Goal: Task Accomplishment & Management: Complete application form

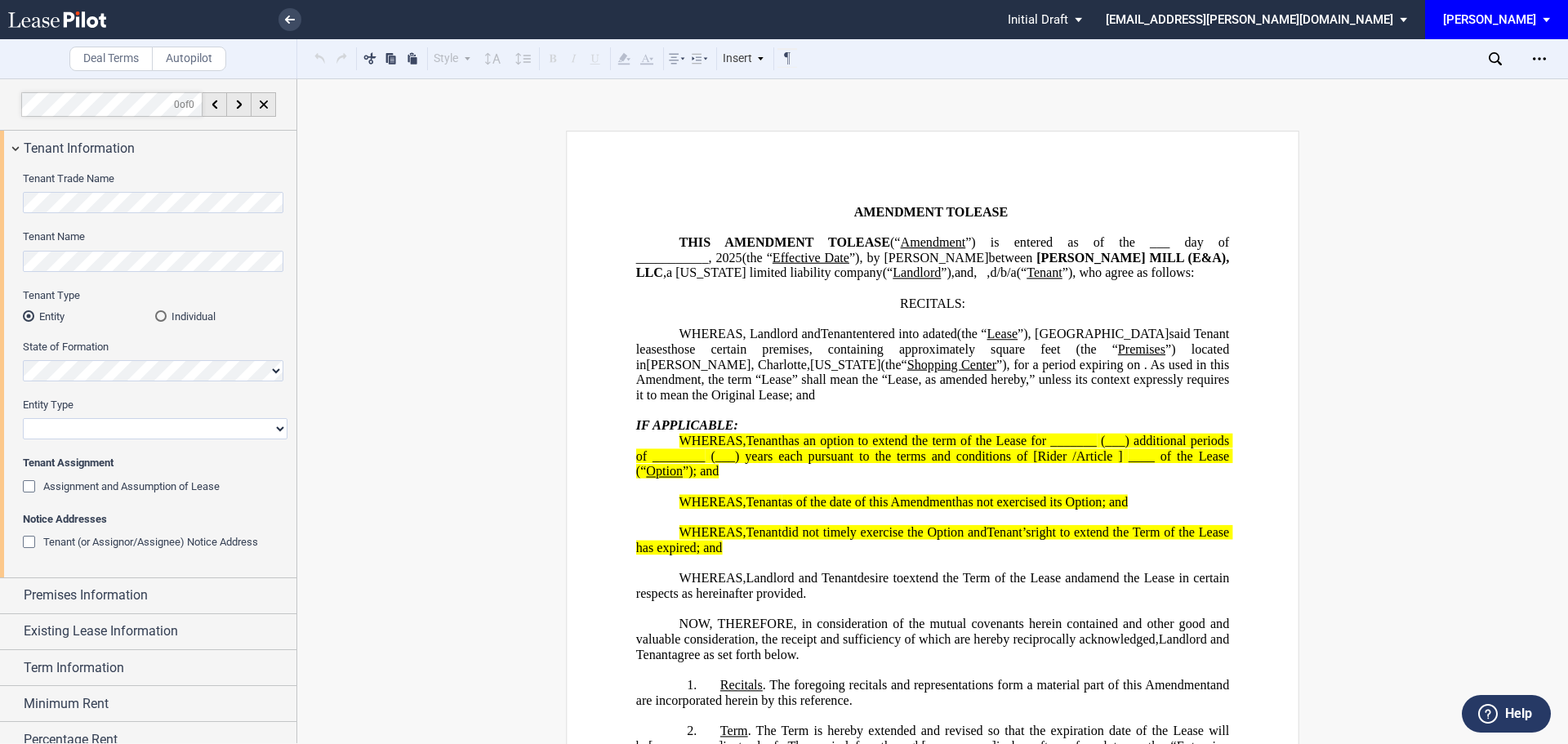
scroll to position [50, 0]
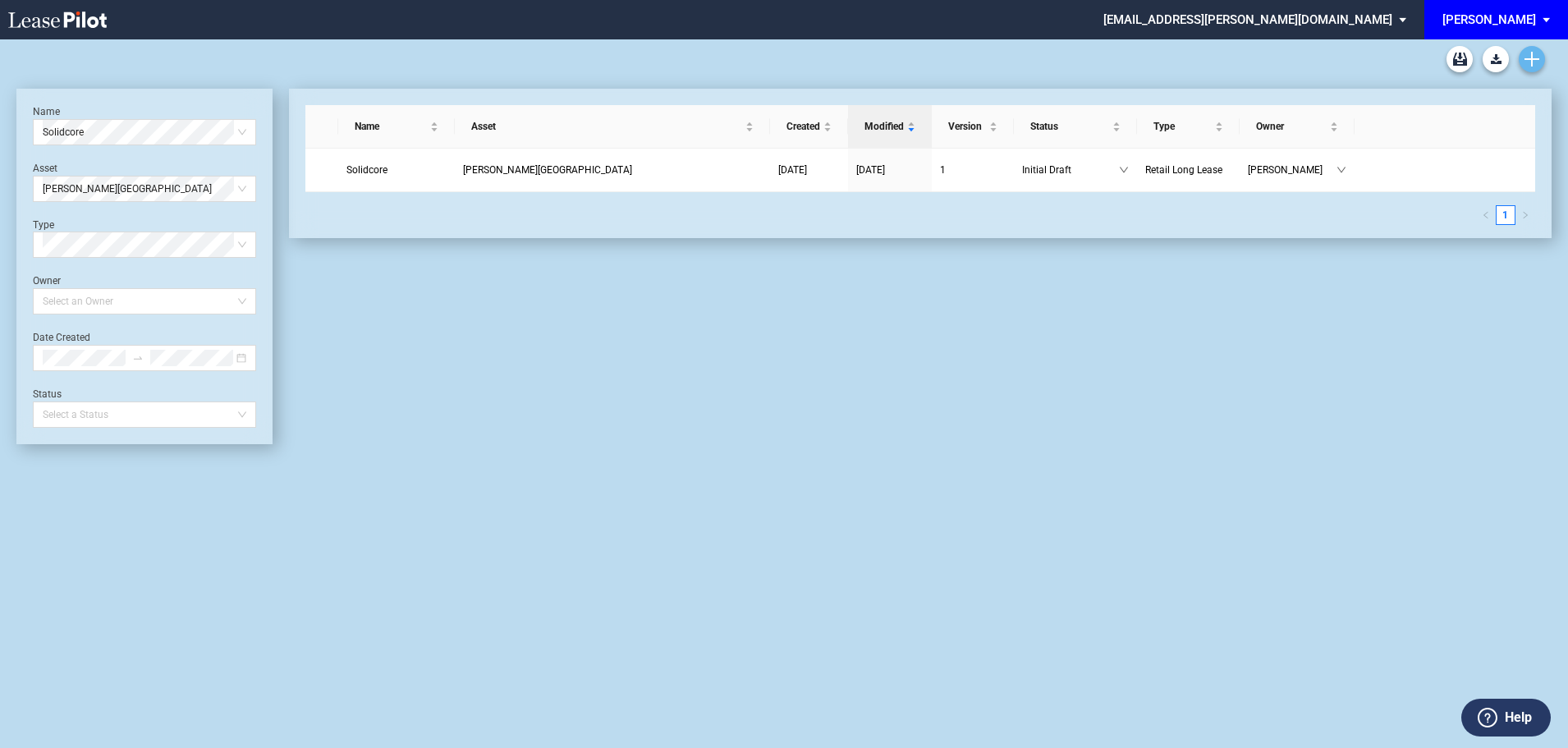
click at [1528, 56] on icon "Create new document" at bounding box center [1532, 59] width 15 height 15
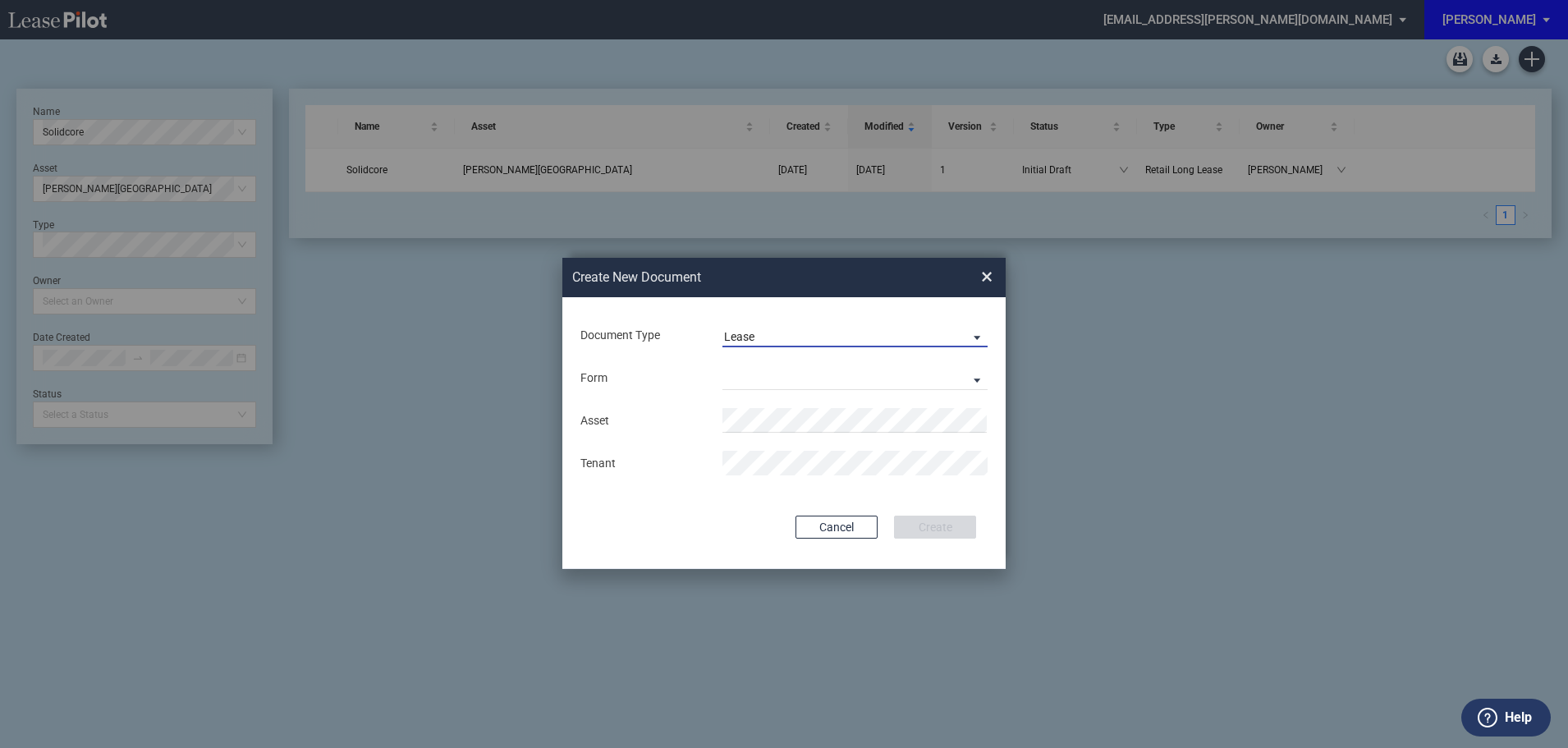
click at [771, 330] on span "Lease" at bounding box center [841, 337] width 235 height 16
click at [755, 337] on div "Lease" at bounding box center [741, 336] width 35 height 18
click at [768, 374] on md-select "Retail Long Lease Retail Short Lease" at bounding box center [855, 377] width 265 height 24
click at [768, 374] on div "Retail Long Lease" at bounding box center [776, 378] width 104 height 18
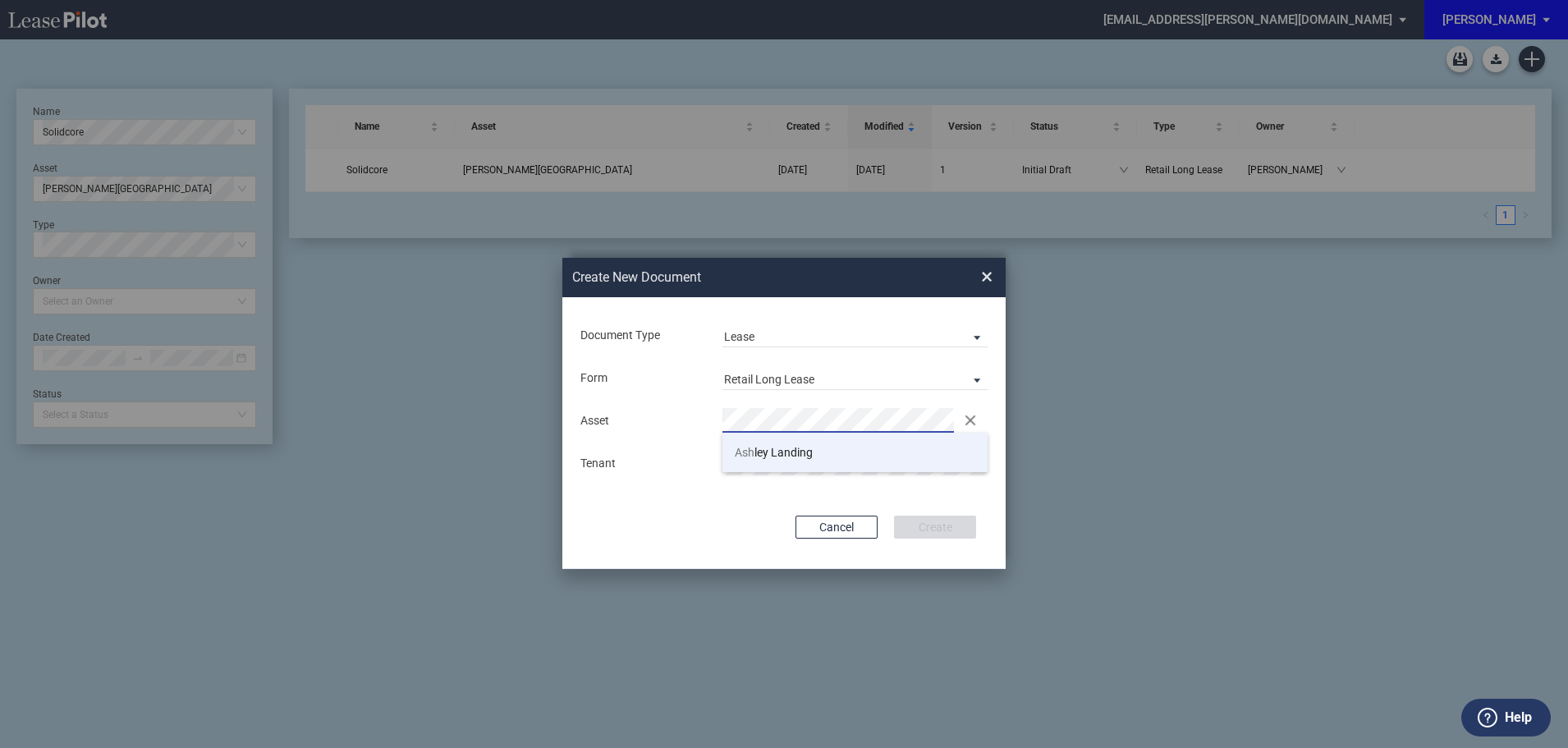
click at [760, 454] on span "Ash ley Landing" at bounding box center [774, 453] width 78 height 13
click at [936, 524] on button "Create" at bounding box center [935, 527] width 82 height 23
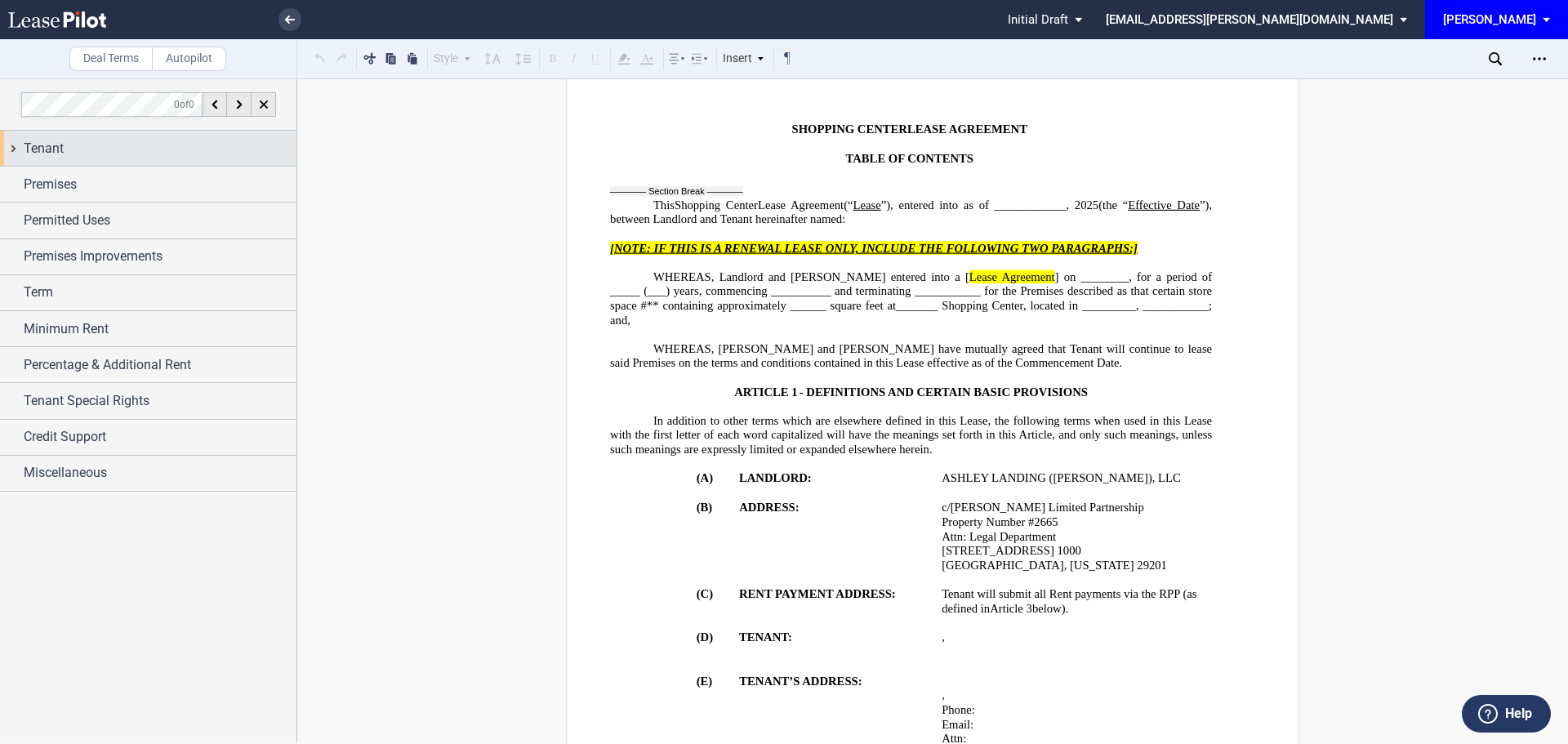
scroll to position [81, 0]
click at [107, 145] on div "Tenant" at bounding box center [159, 148] width 272 height 20
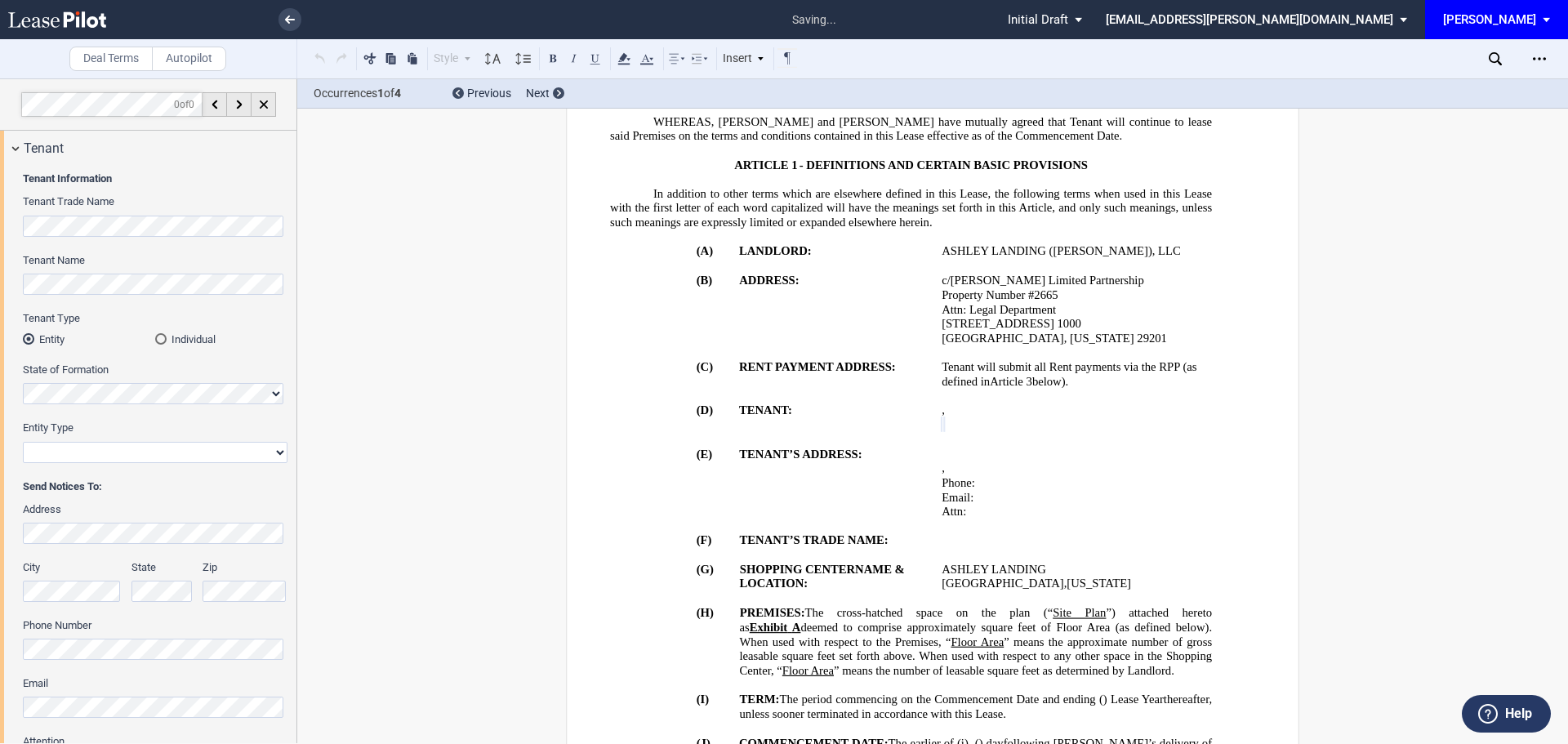
scroll to position [358, 0]
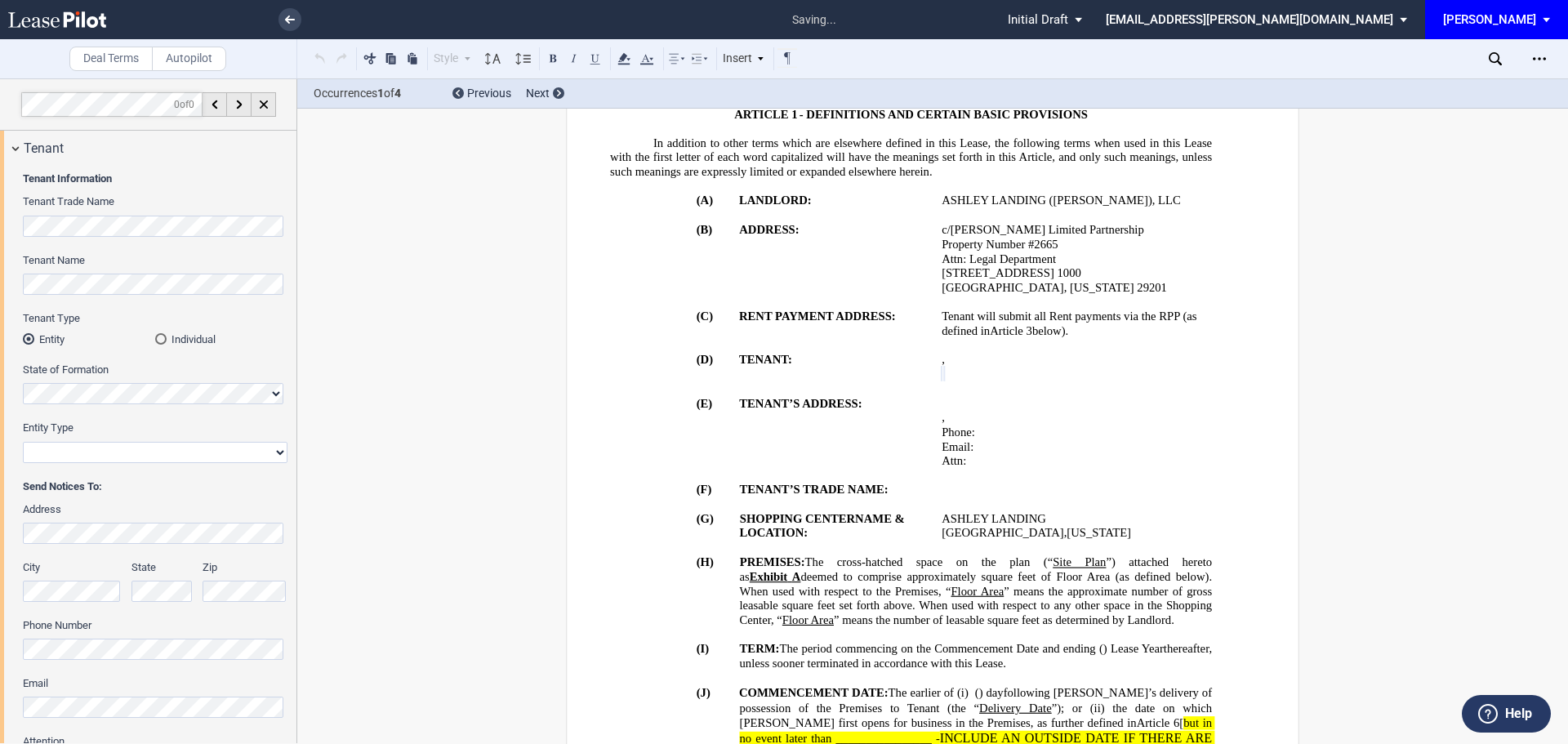
click at [84, 452] on select "Corporation Limited Liability Company General Partnership Limited Partnership O…" at bounding box center [154, 452] width 265 height 22
select select "limited liability company"
click at [22, 442] on select "Corporation Limited Liability Company General Partnership Limited Partnership O…" at bounding box center [154, 452] width 265 height 22
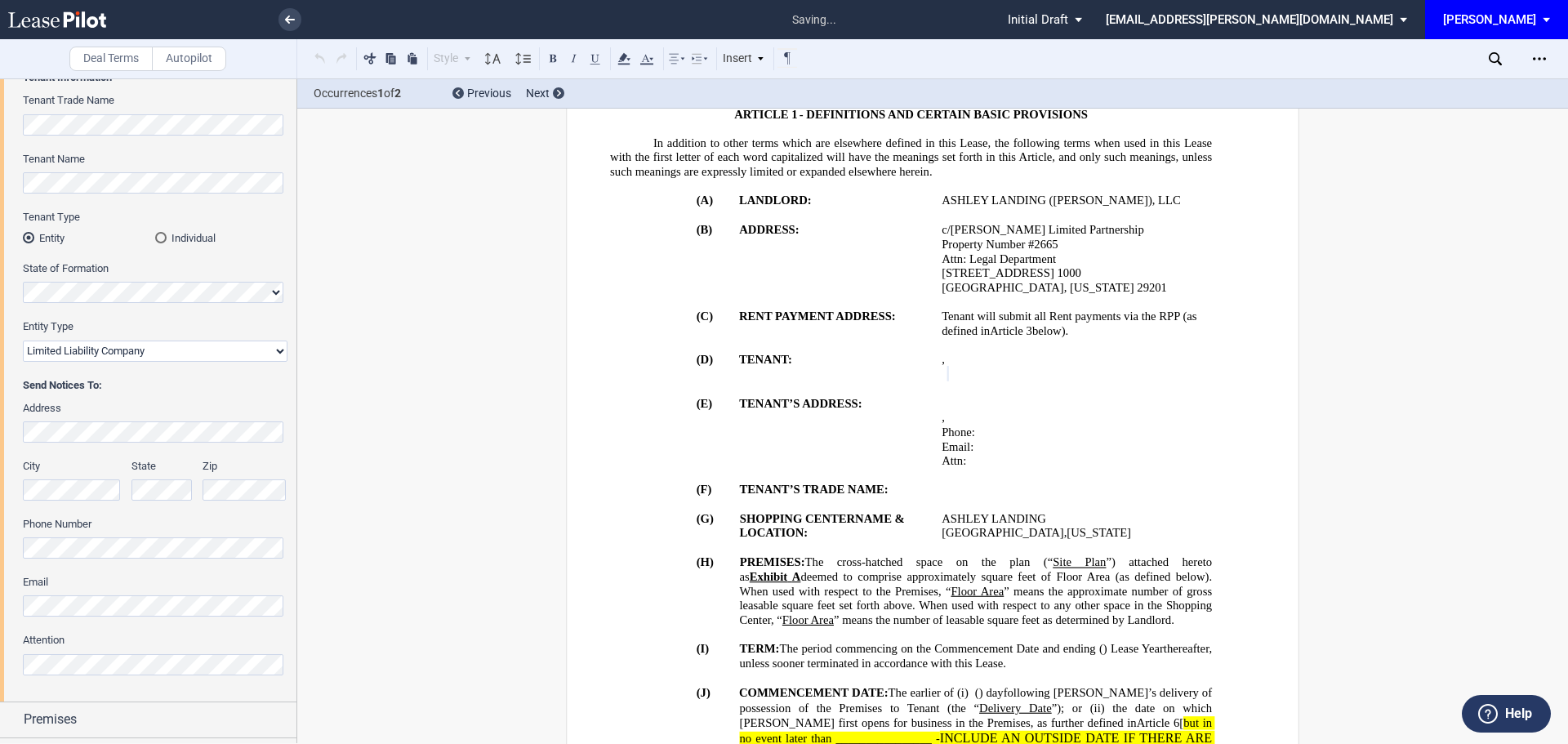
scroll to position [327, 0]
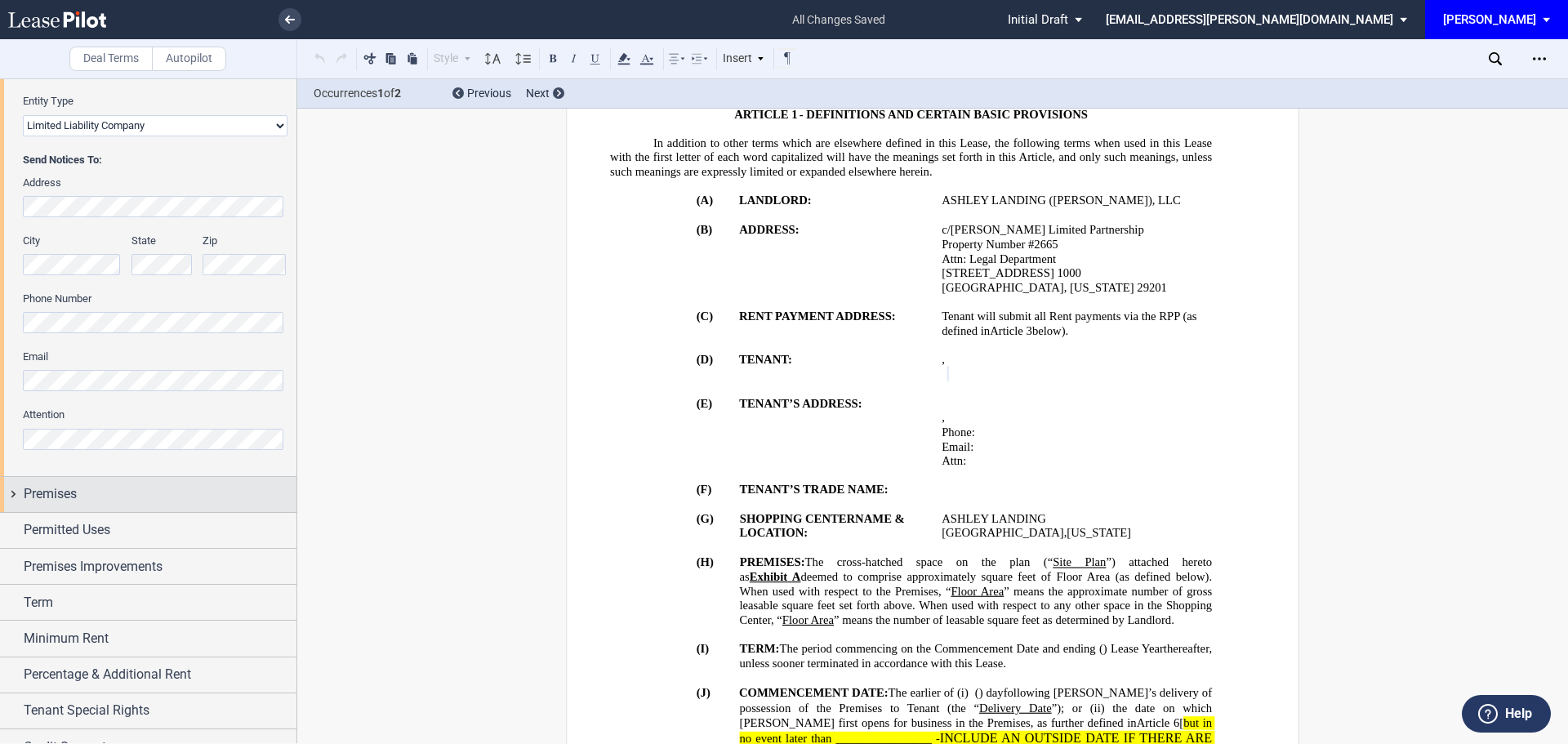
click at [67, 488] on span "Premises" at bounding box center [50, 493] width 53 height 20
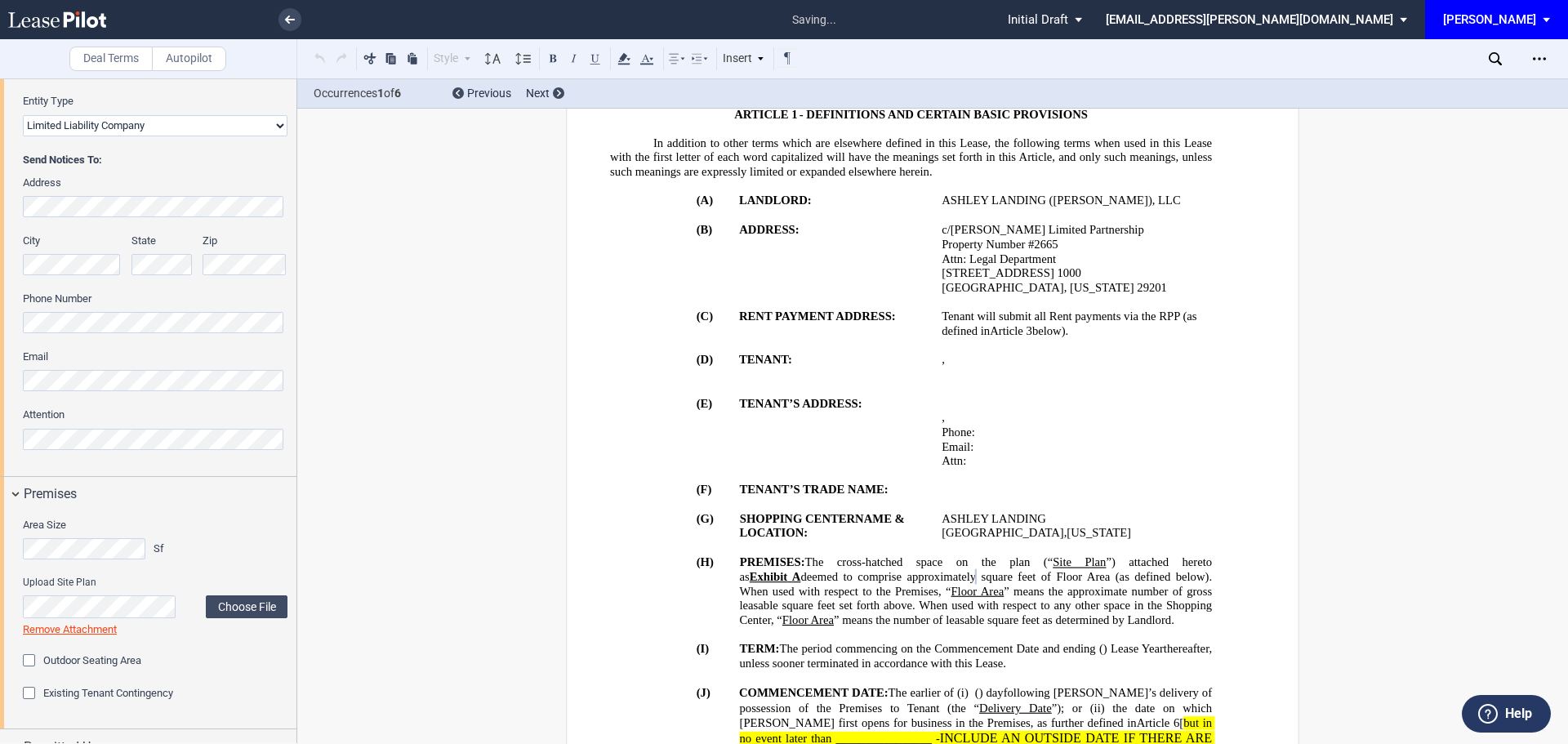
click at [179, 551] on div "Area Size Sf" at bounding box center [155, 547] width 285 height 58
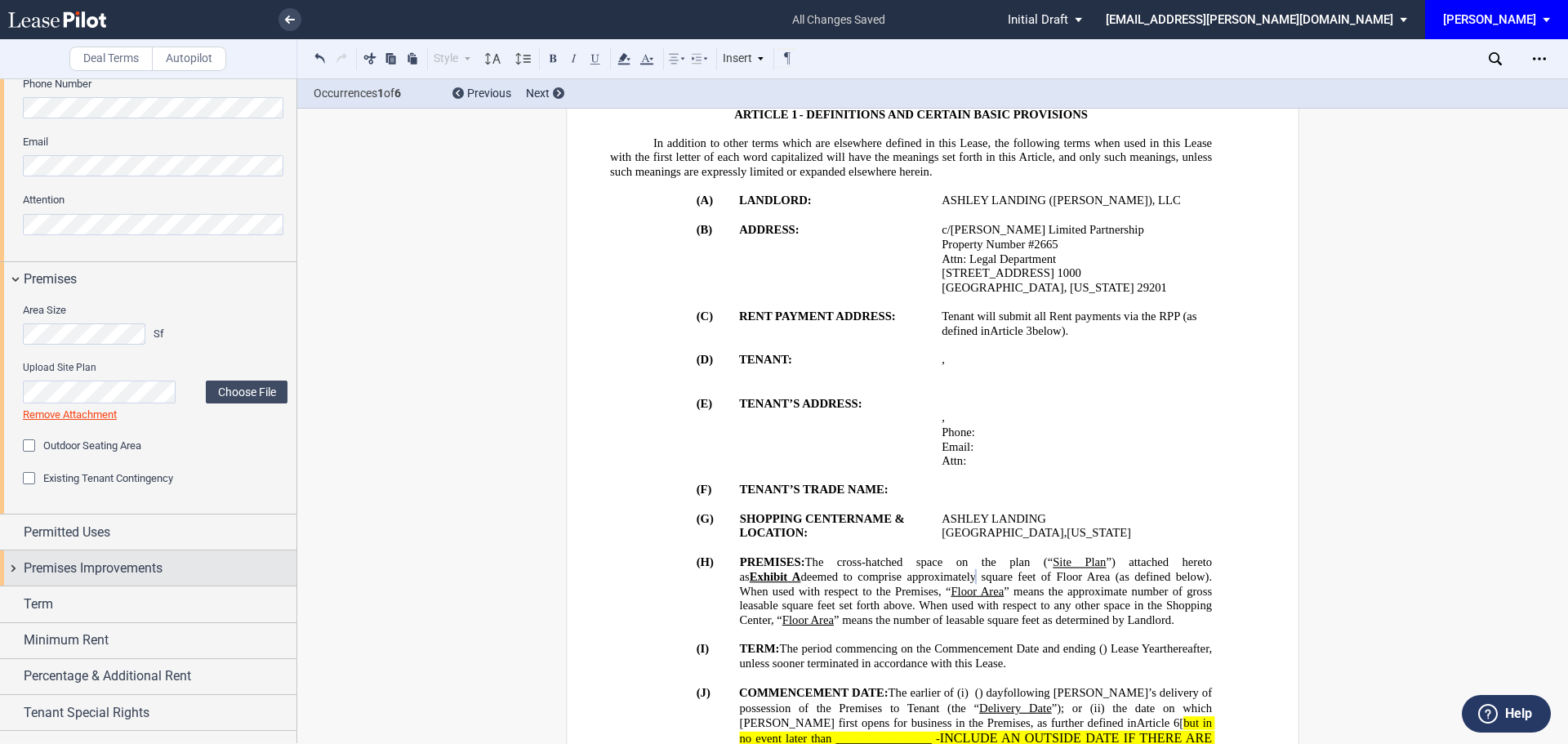
scroll to position [601, 0]
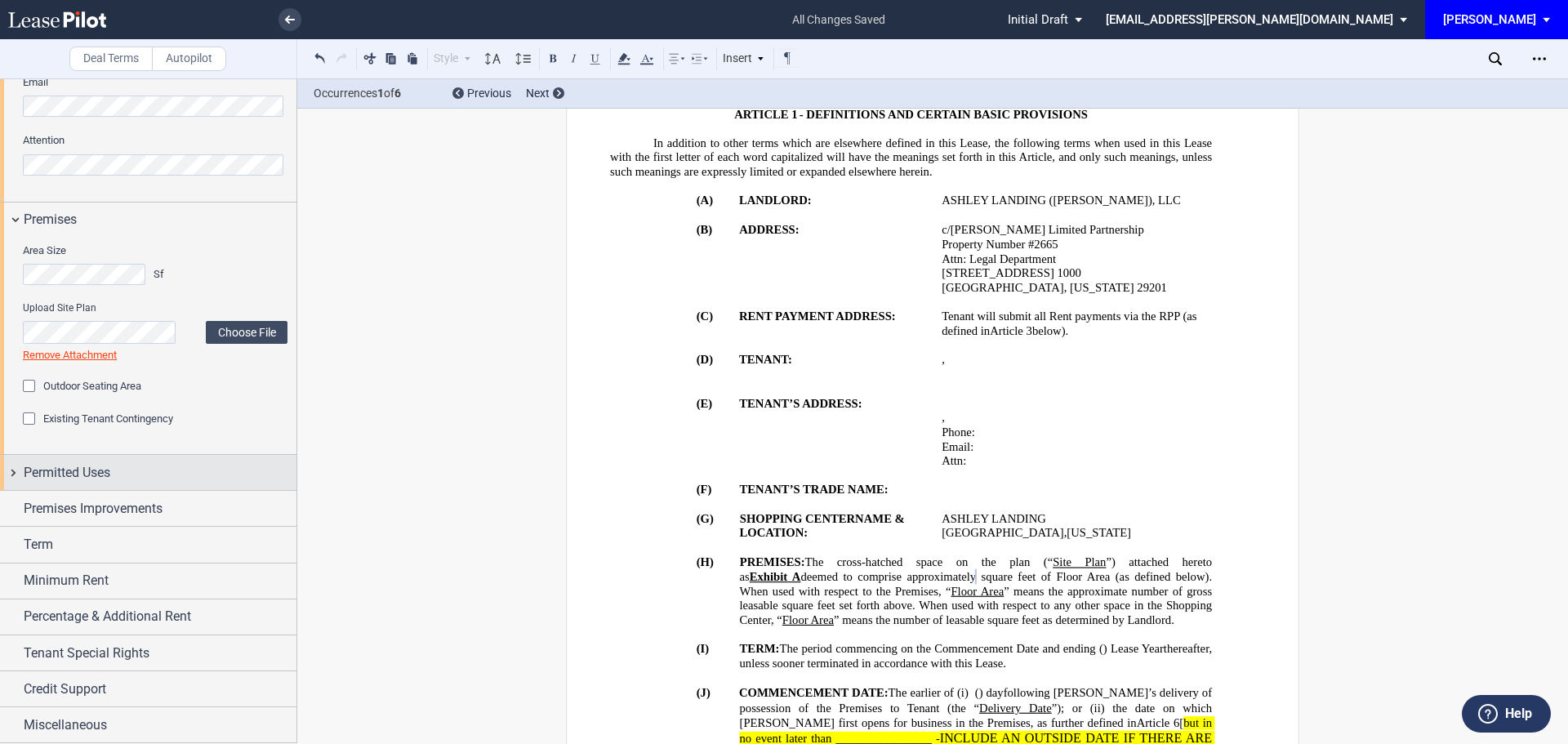
click at [73, 475] on span "Permitted Uses" at bounding box center [66, 473] width 86 height 20
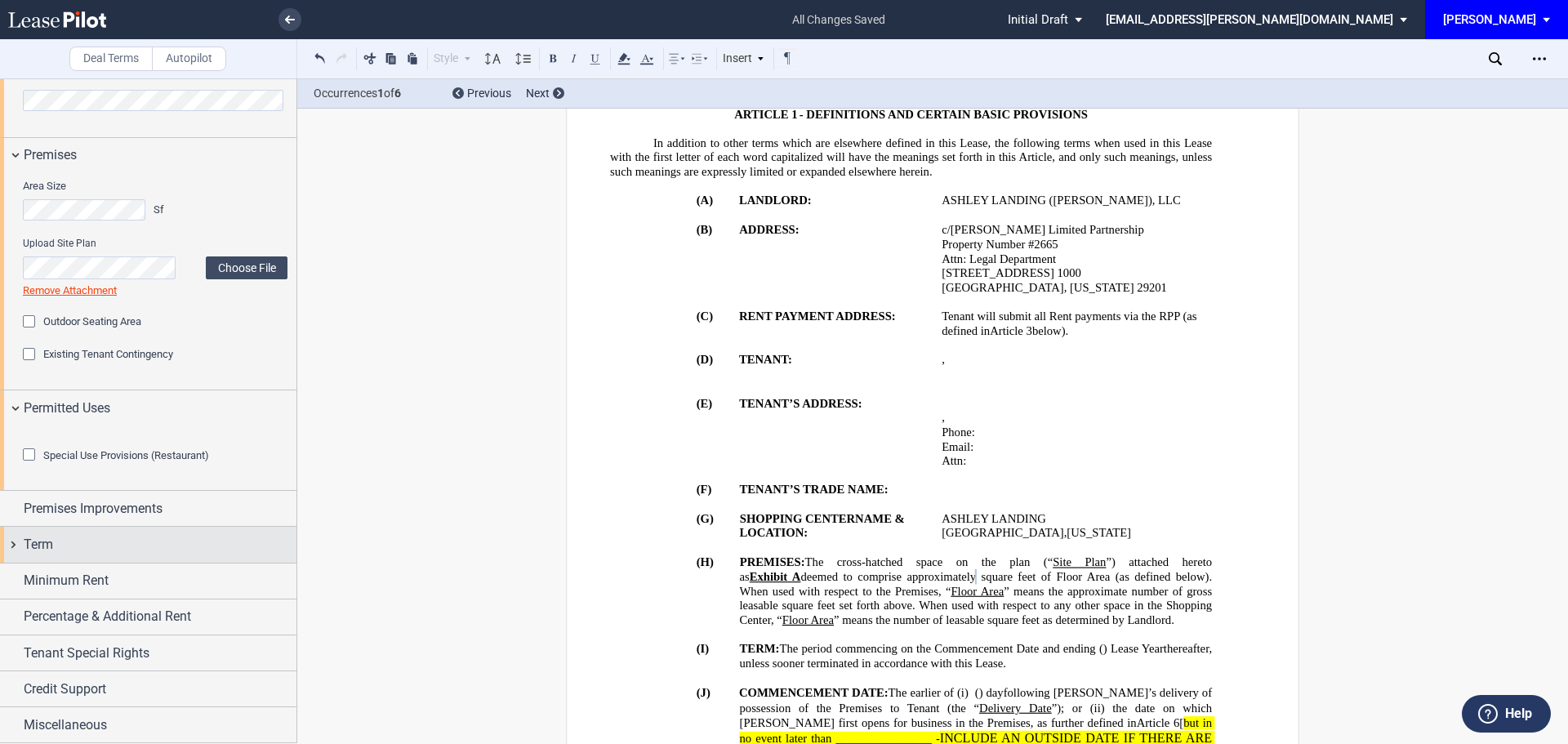
scroll to position [756, 0]
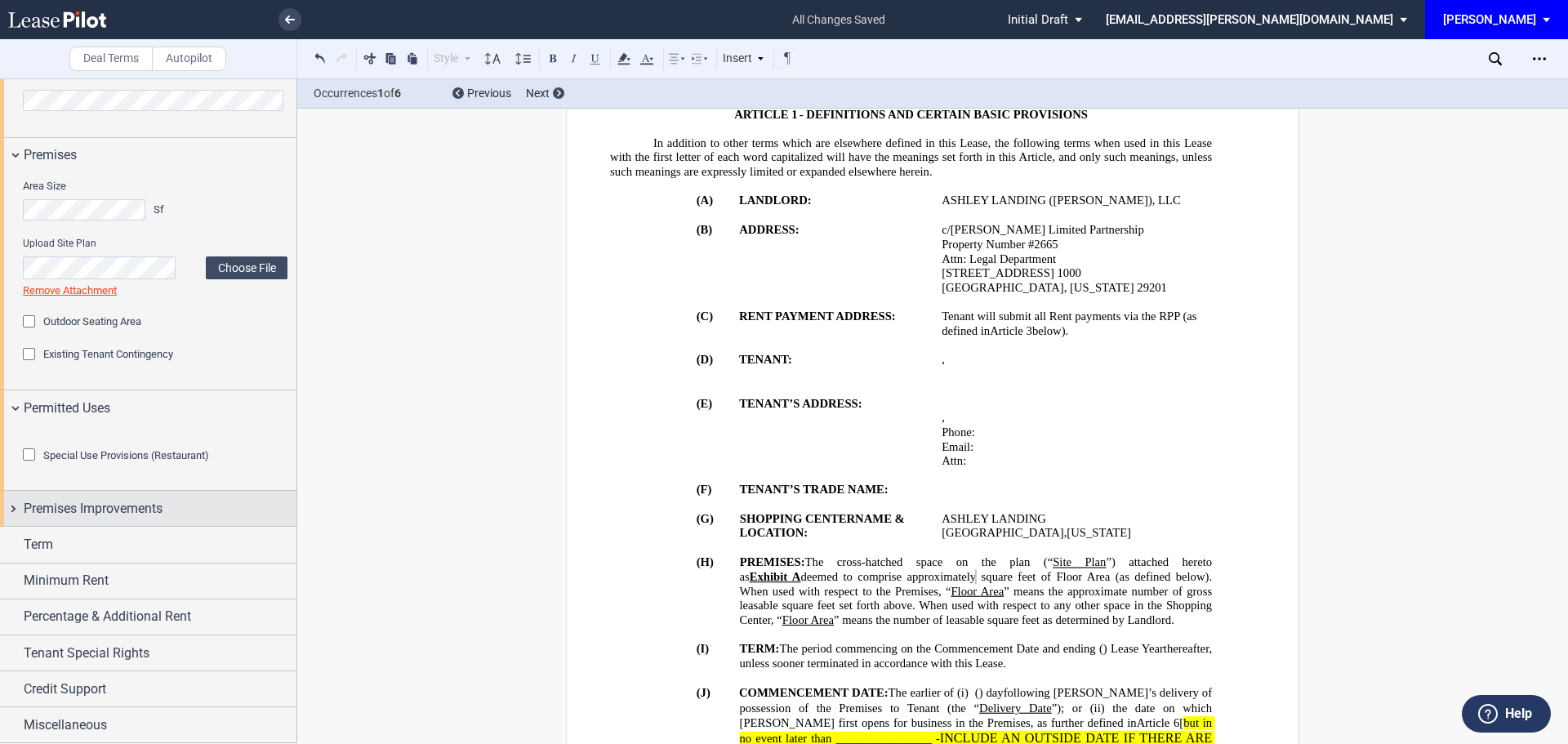
click at [117, 501] on span "Premises Improvements" at bounding box center [93, 508] width 139 height 20
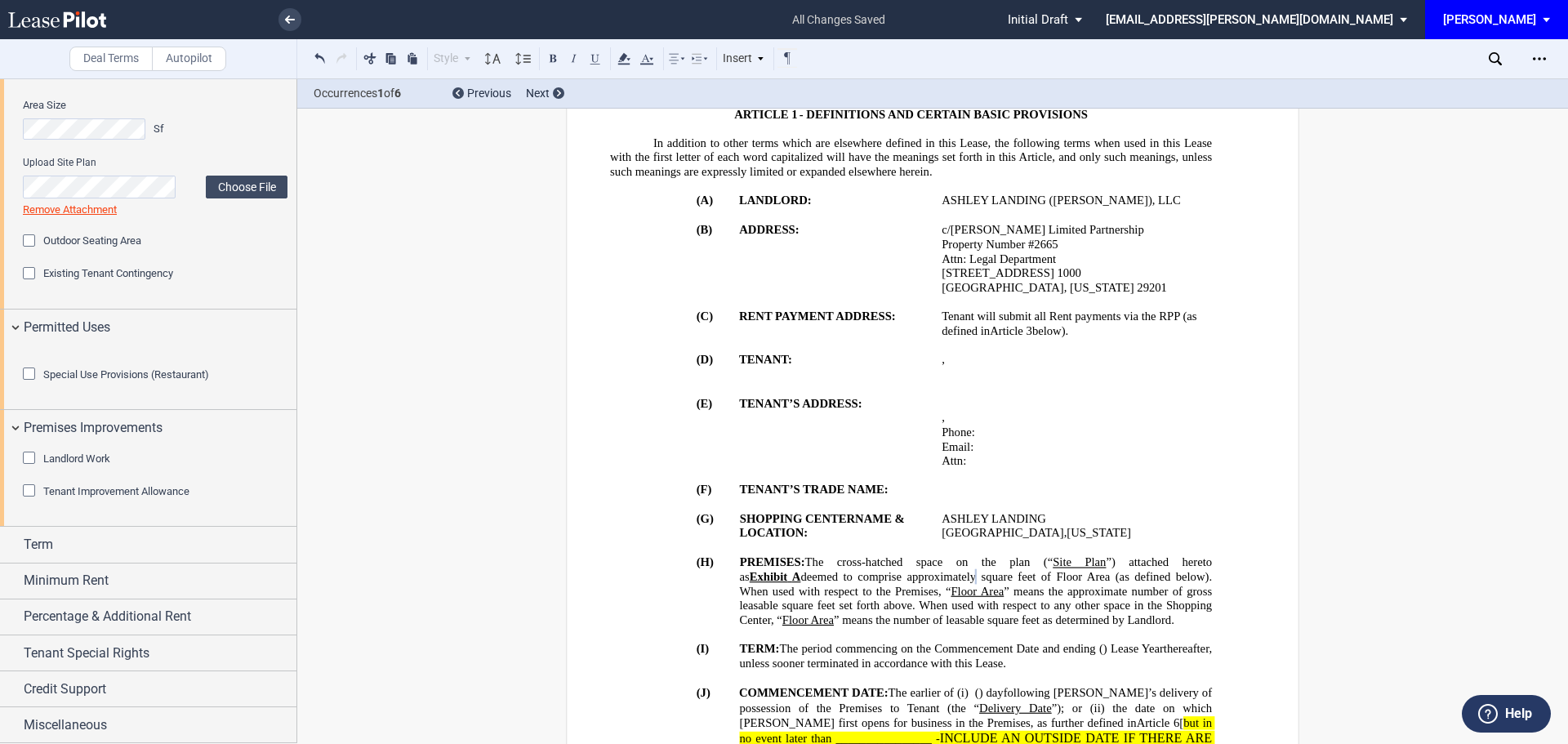
click at [29, 468] on div "Landlord Work" at bounding box center [30, 459] width 16 height 16
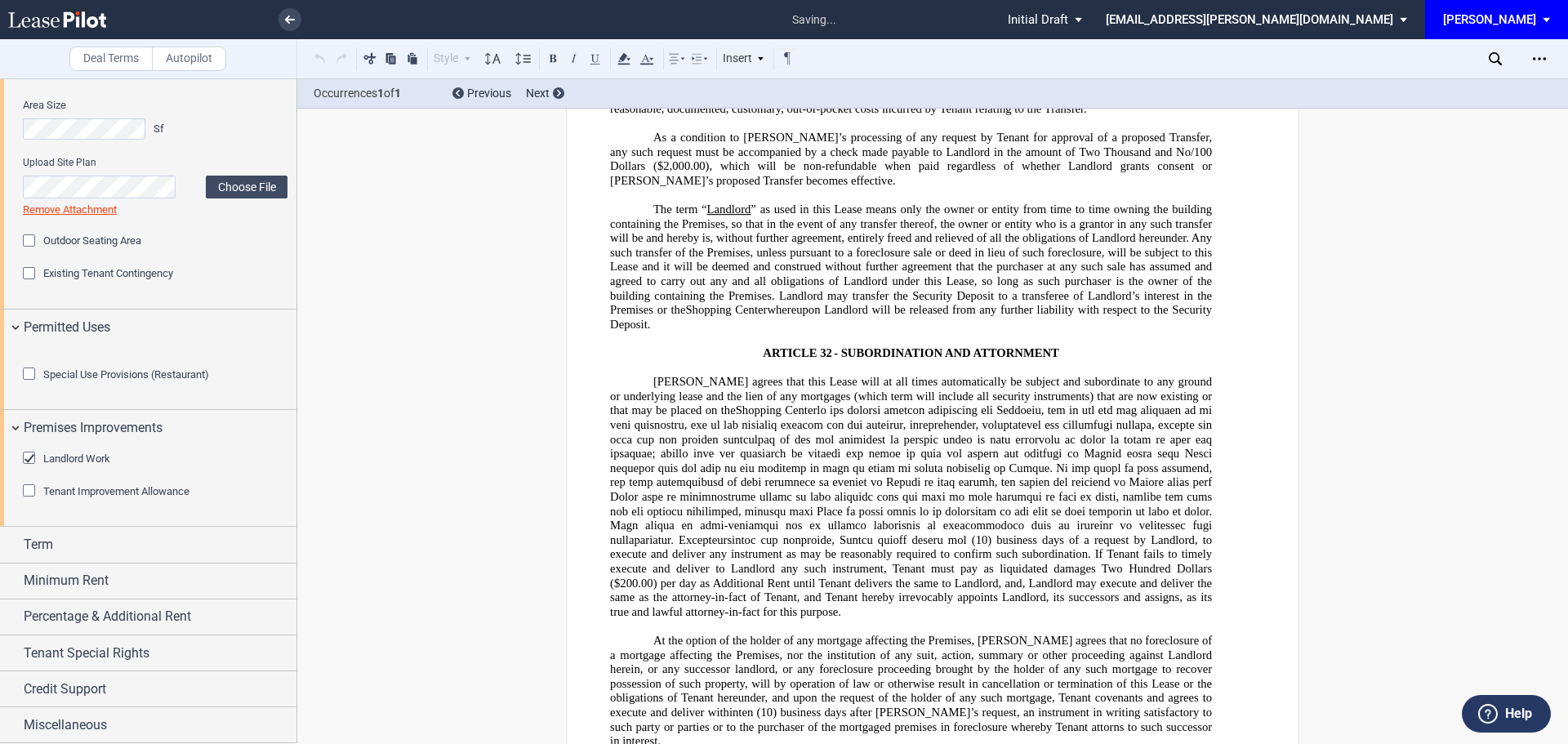
scroll to position [27144, 0]
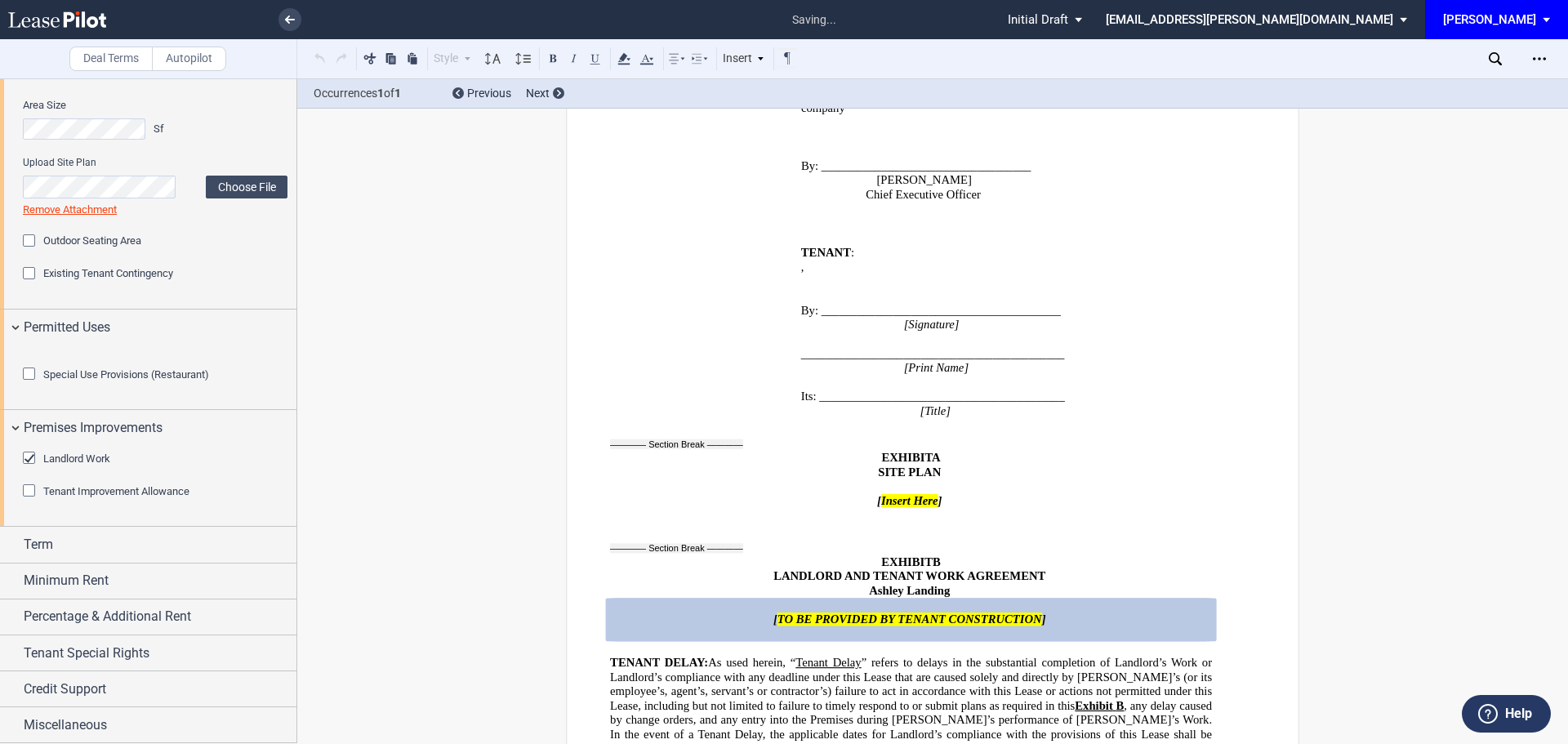
click at [30, 501] on div "Tenant Improvement Allowance" at bounding box center [30, 491] width 16 height 16
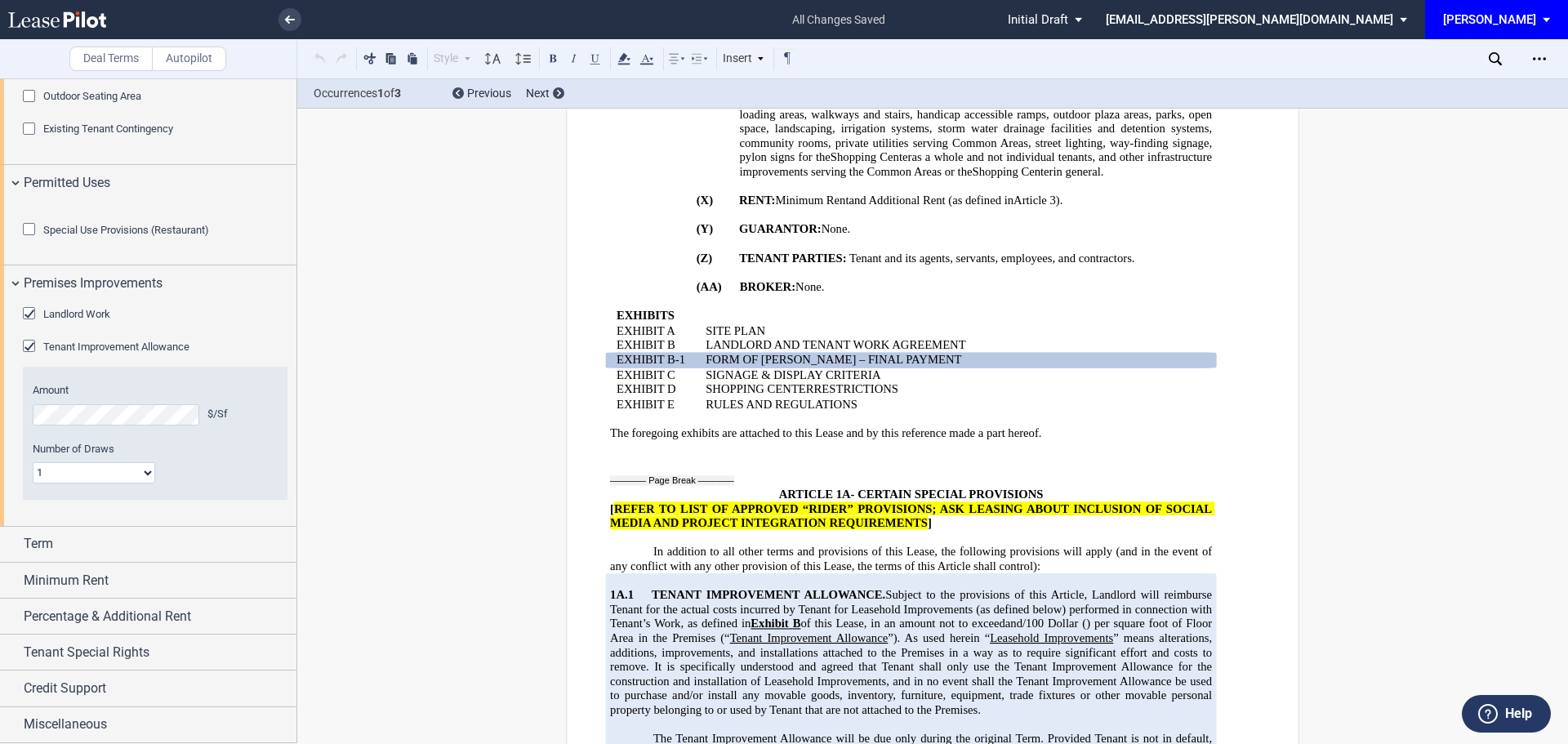
scroll to position [919, 0]
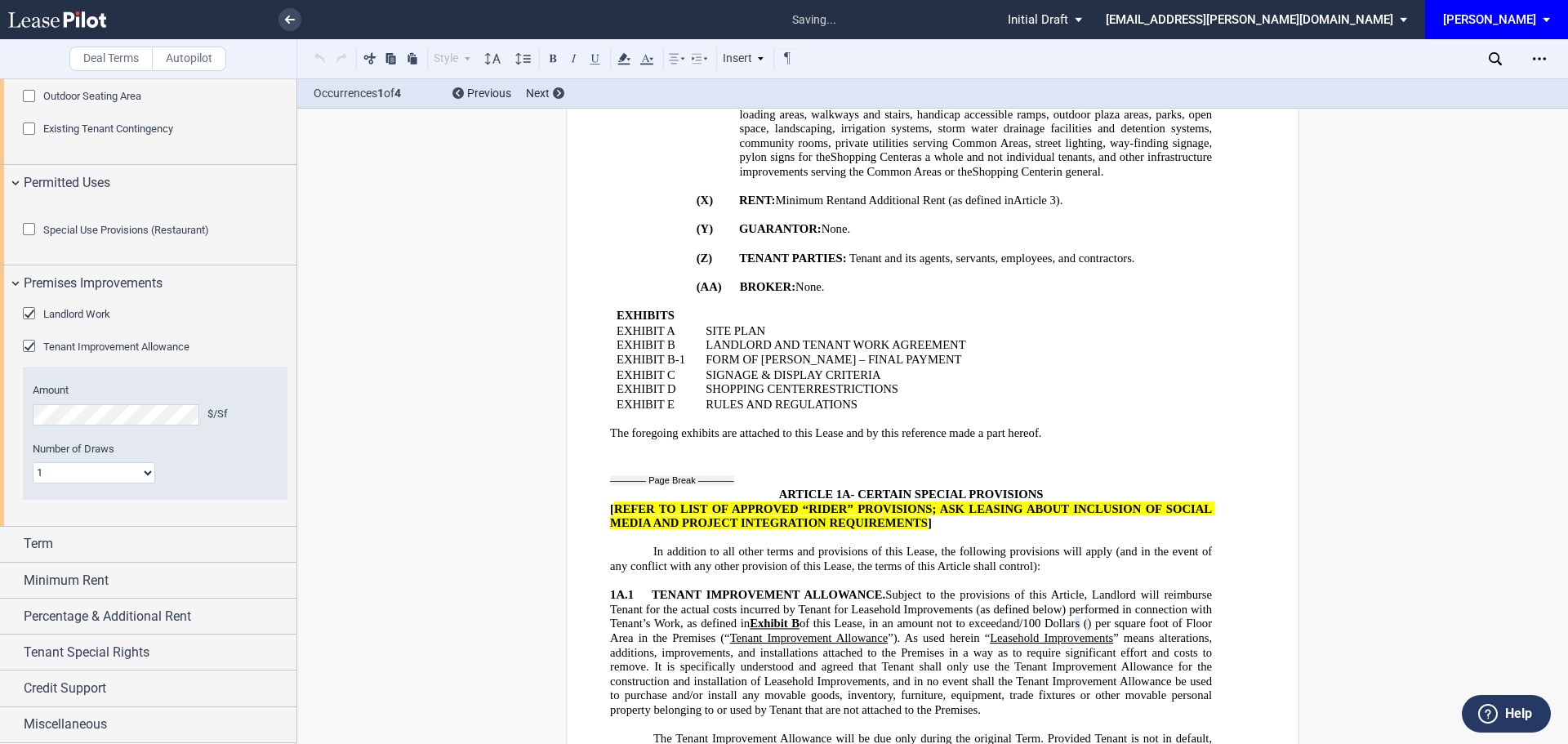
click at [37, 553] on span "Term" at bounding box center [37, 543] width 29 height 20
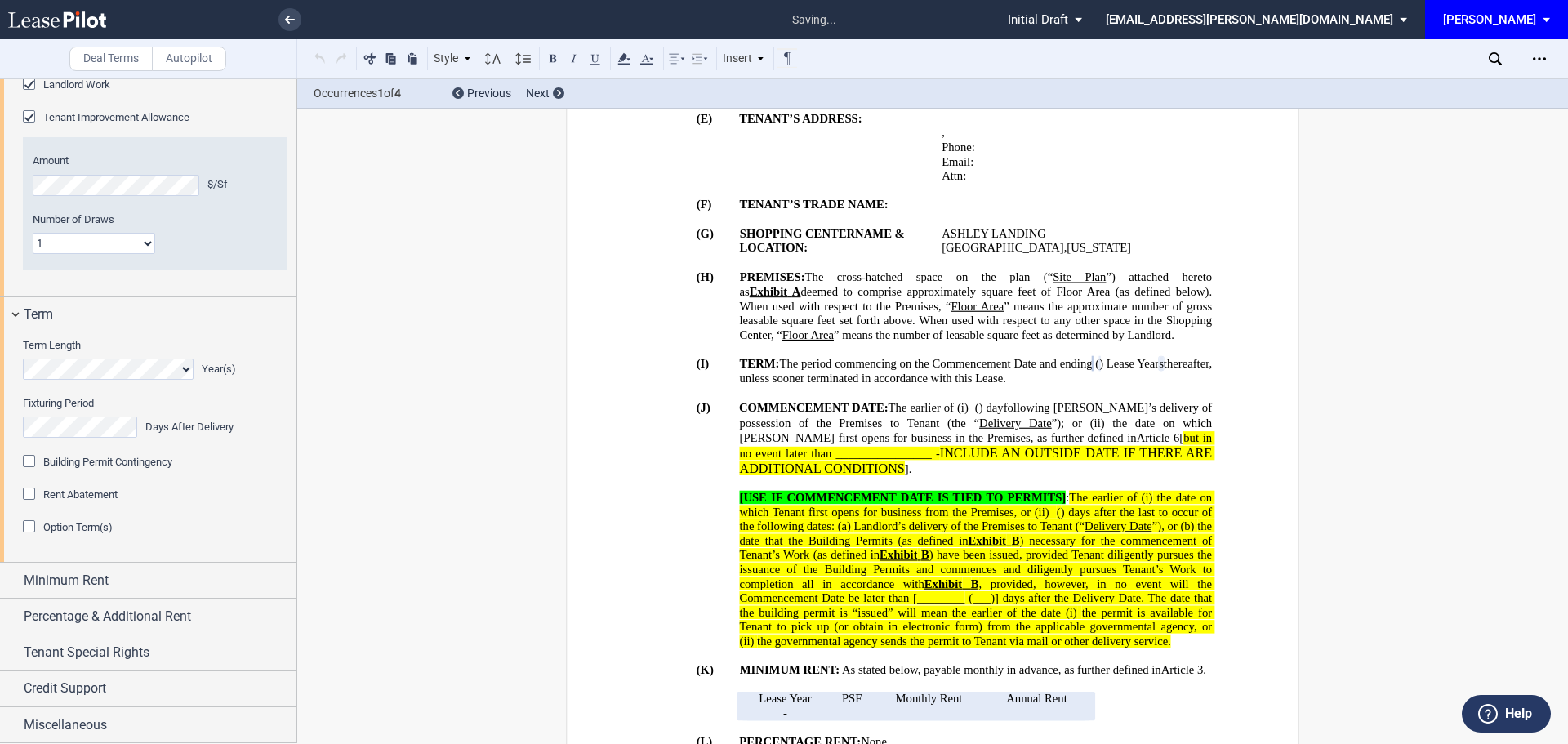
scroll to position [633, 0]
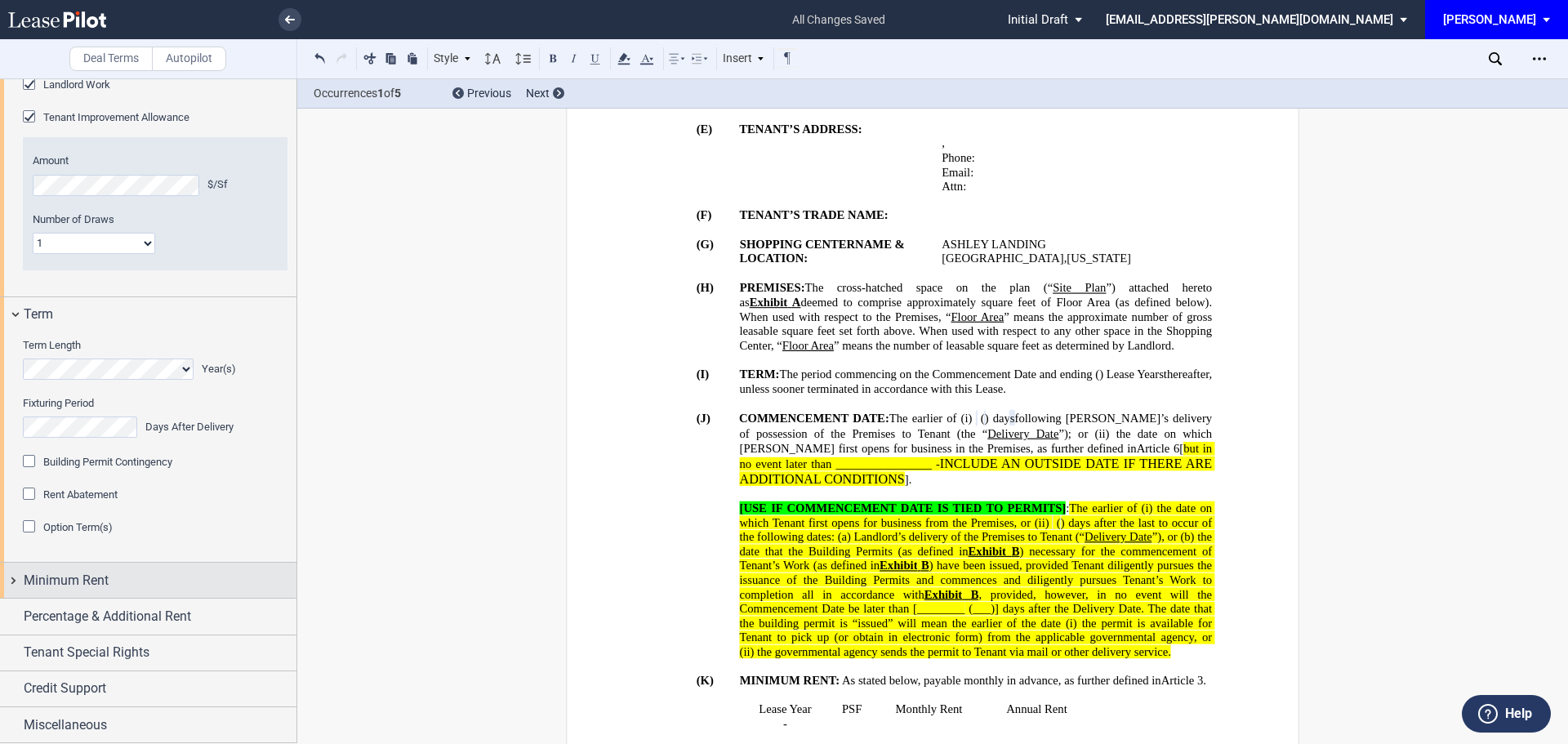
click at [84, 578] on span "Minimum Rent" at bounding box center [66, 580] width 85 height 20
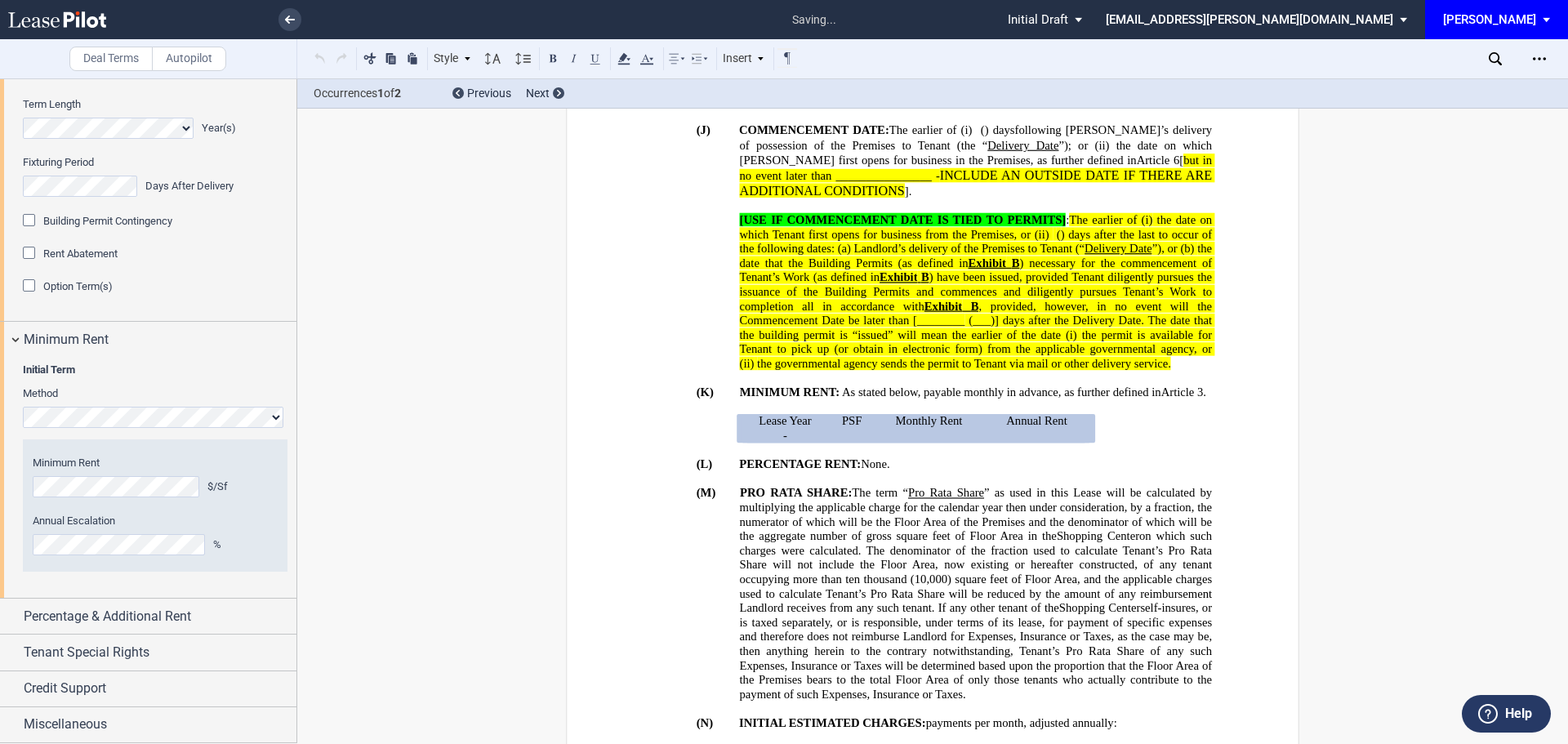
scroll to position [988, 0]
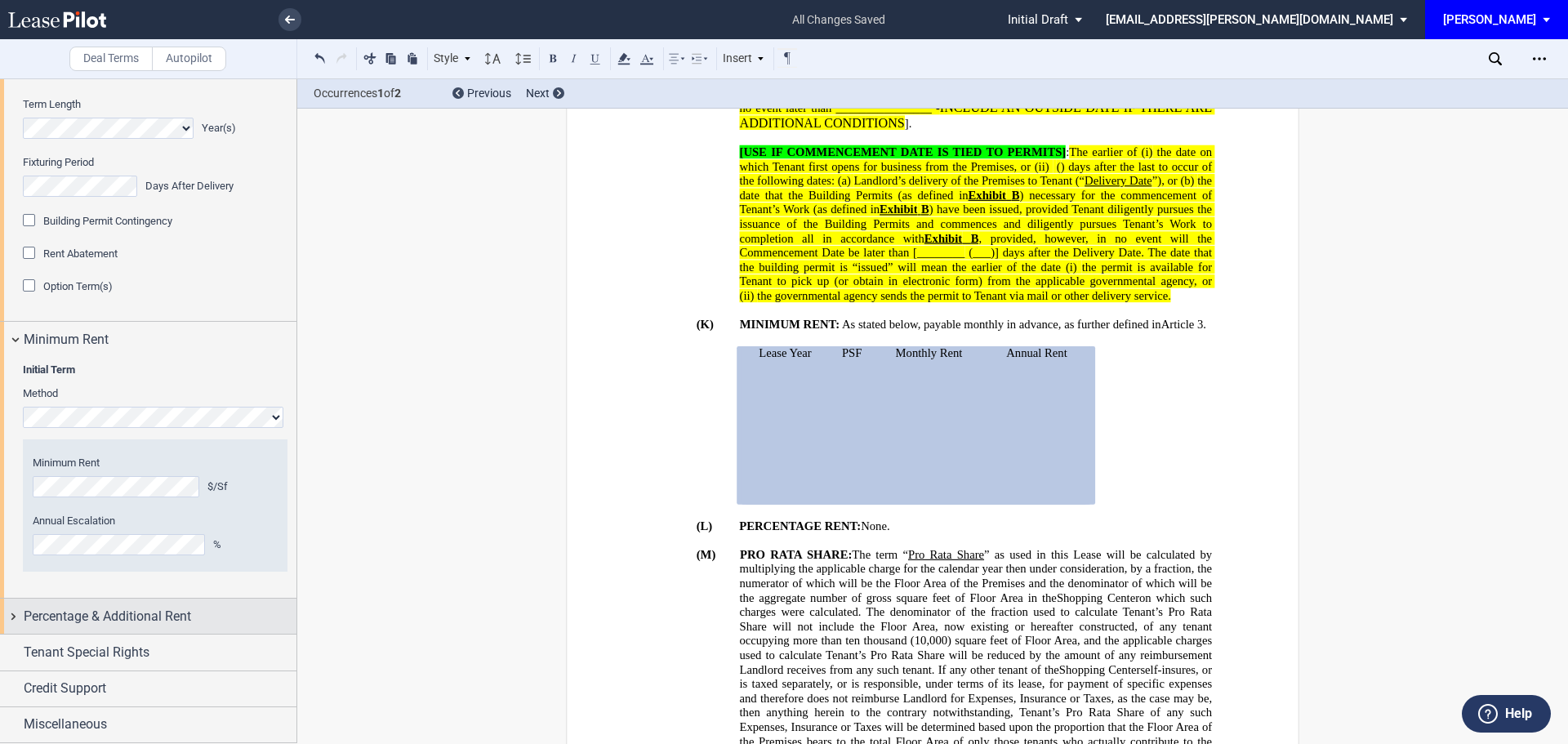
click at [81, 611] on span "Percentage & Additional Rent" at bounding box center [107, 616] width 168 height 20
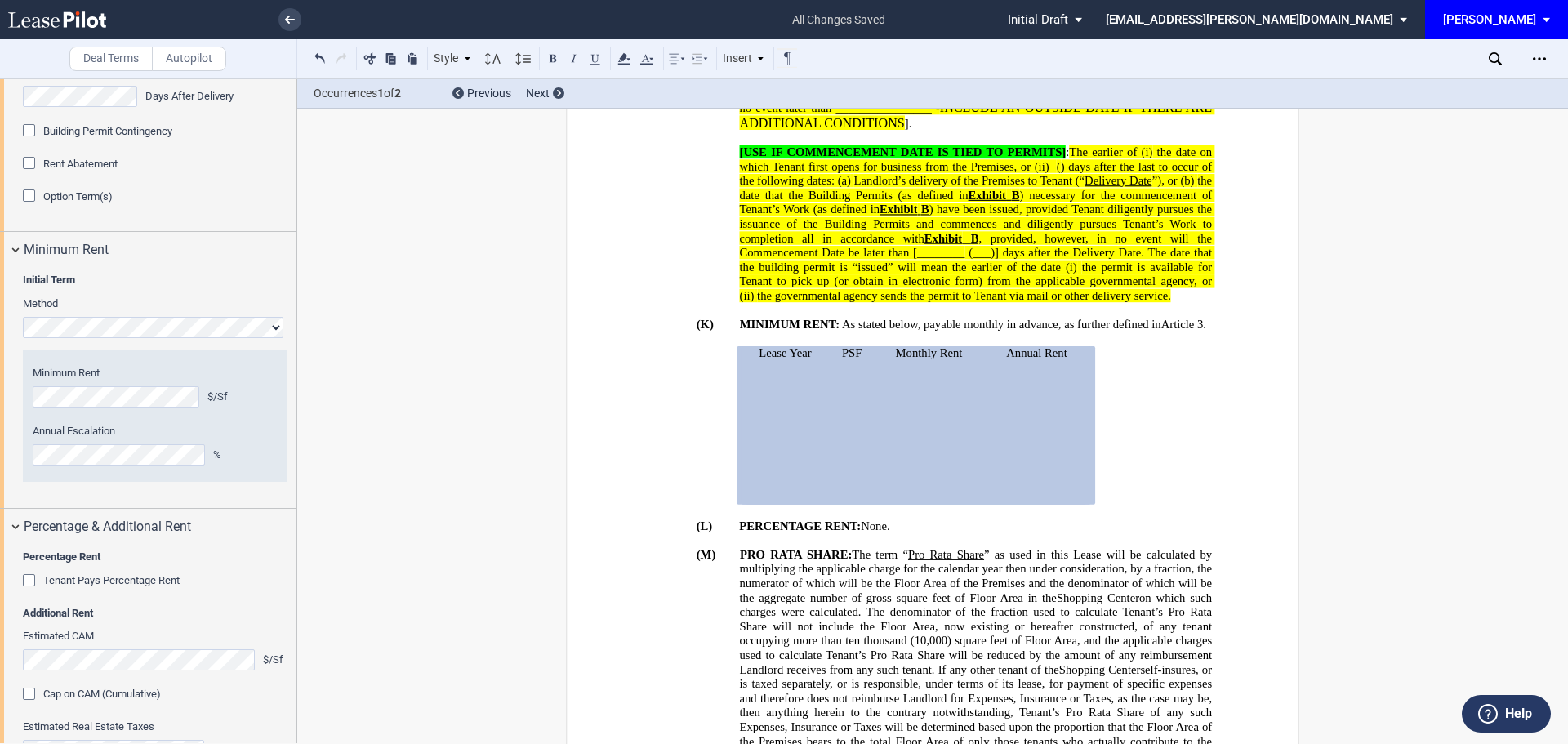
click at [34, 591] on div "Tenant Pays Percentage Rent" at bounding box center [30, 581] width 16 height 16
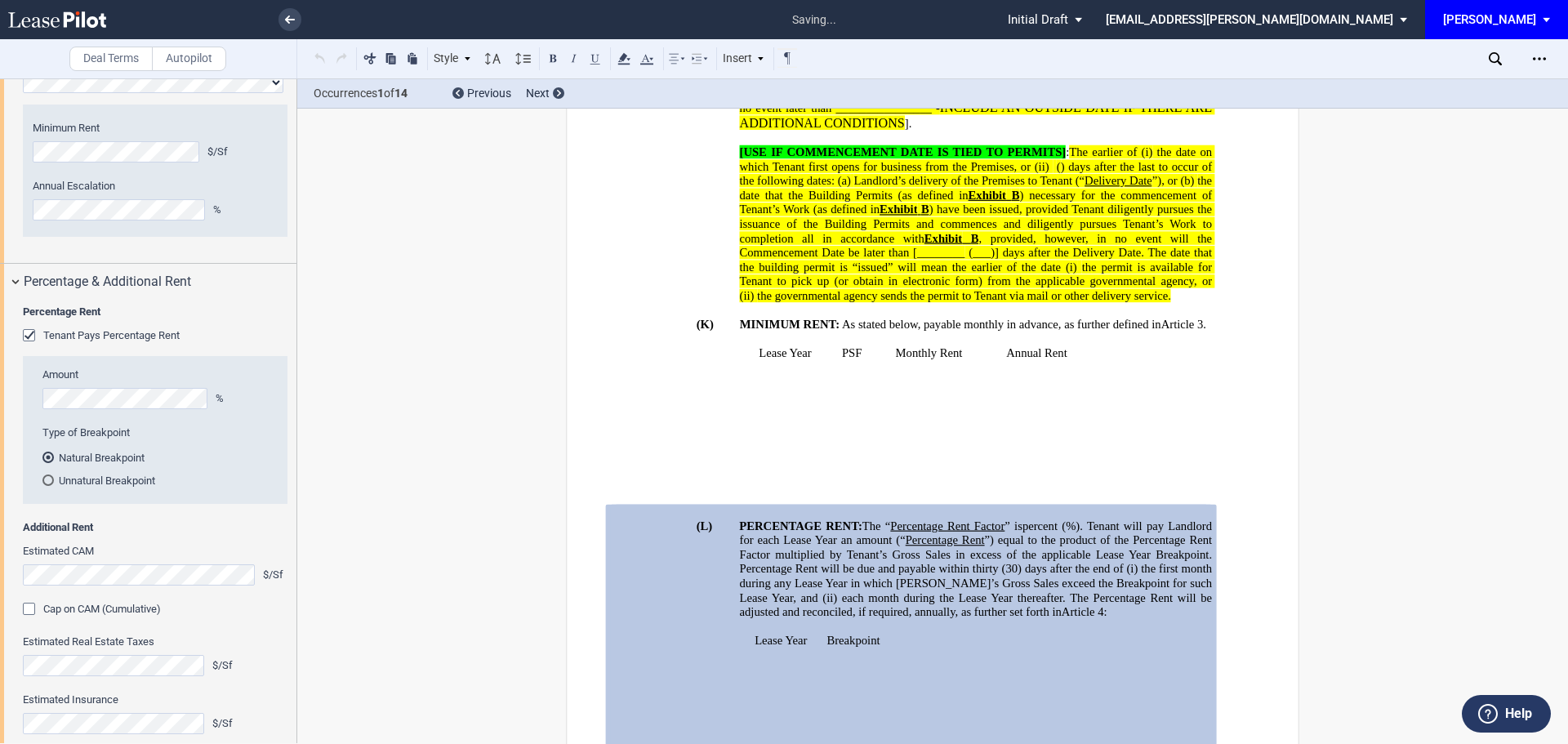
scroll to position [1264, 0]
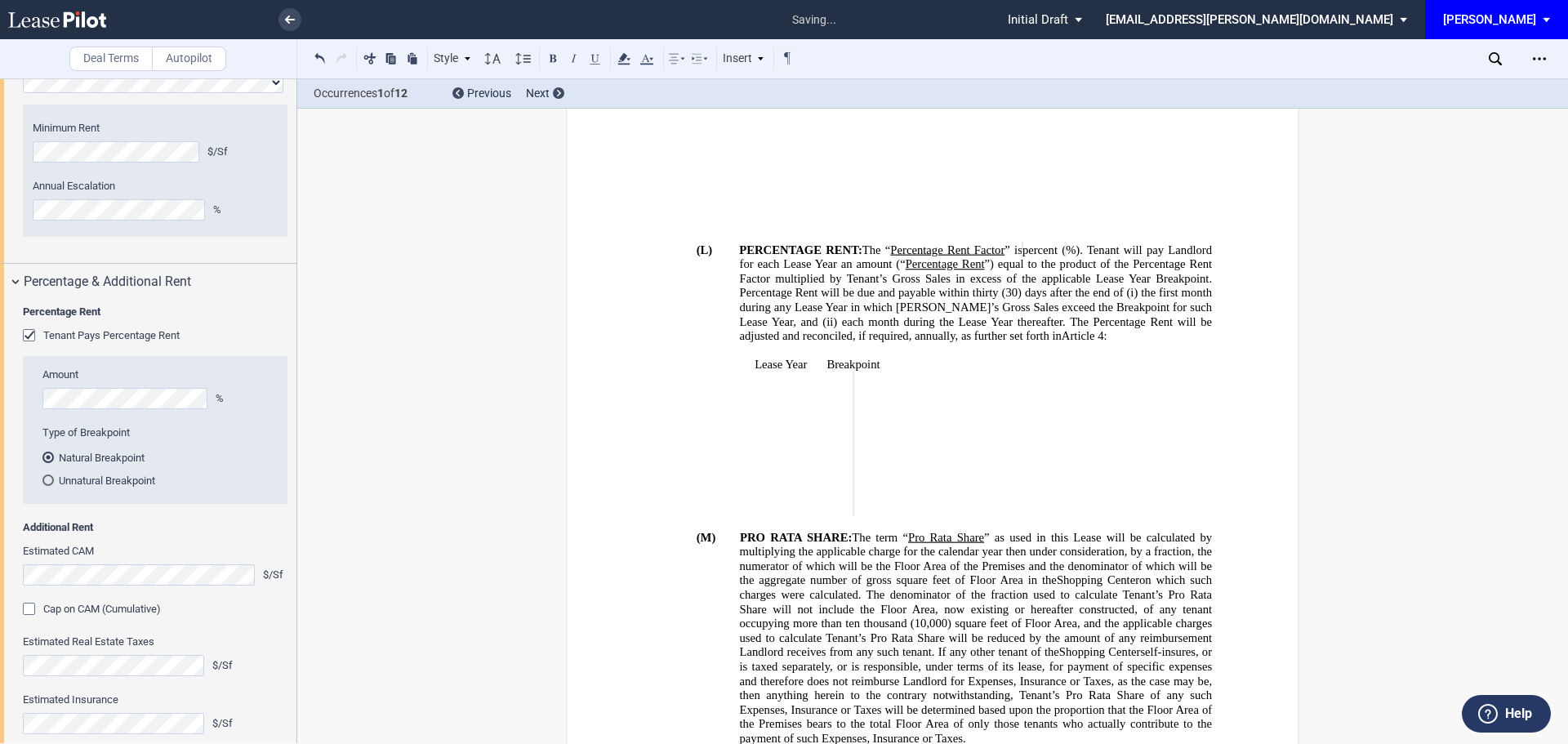
click at [46, 486] on div "Unnatural Breakpoint" at bounding box center [48, 480] width 11 height 11
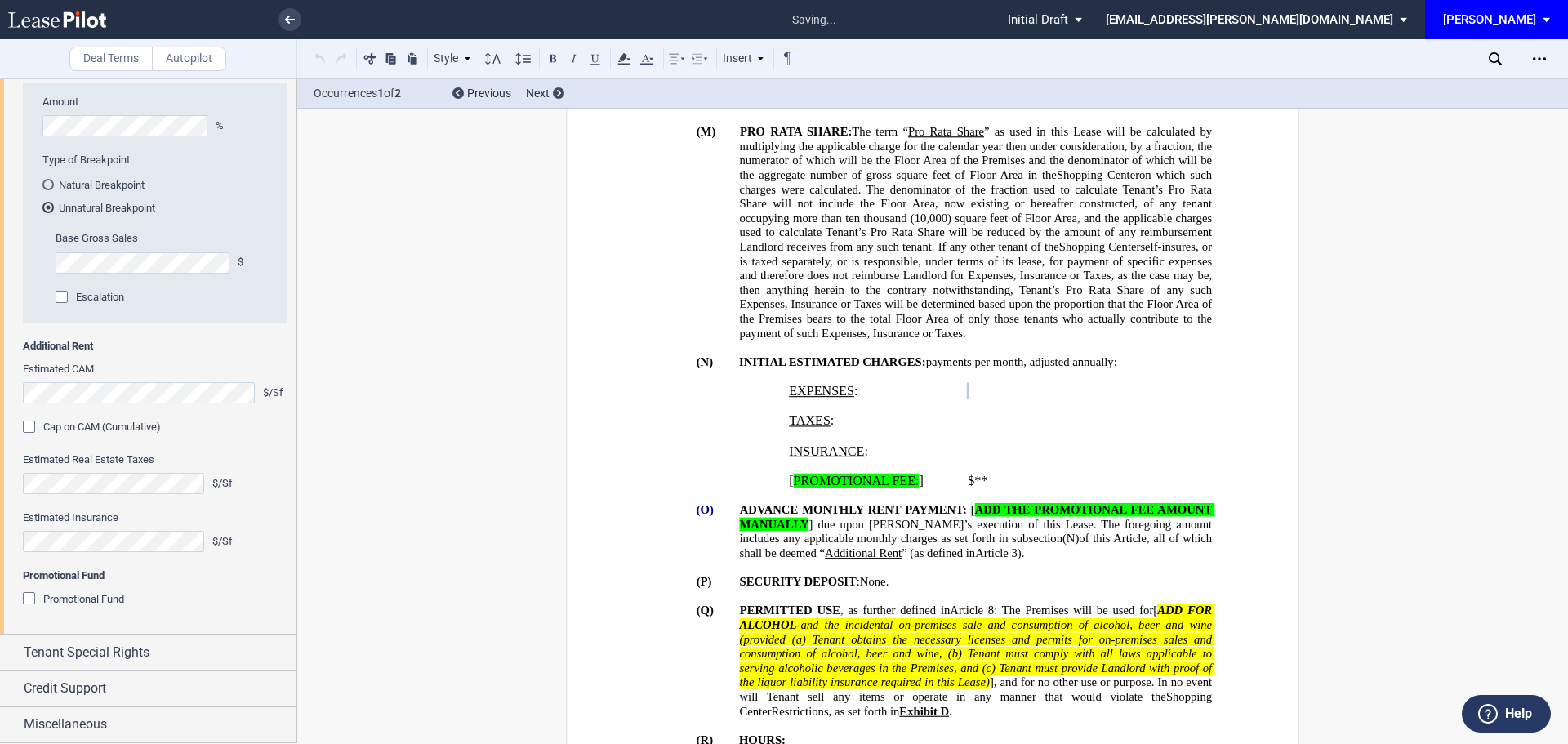
scroll to position [1571, 0]
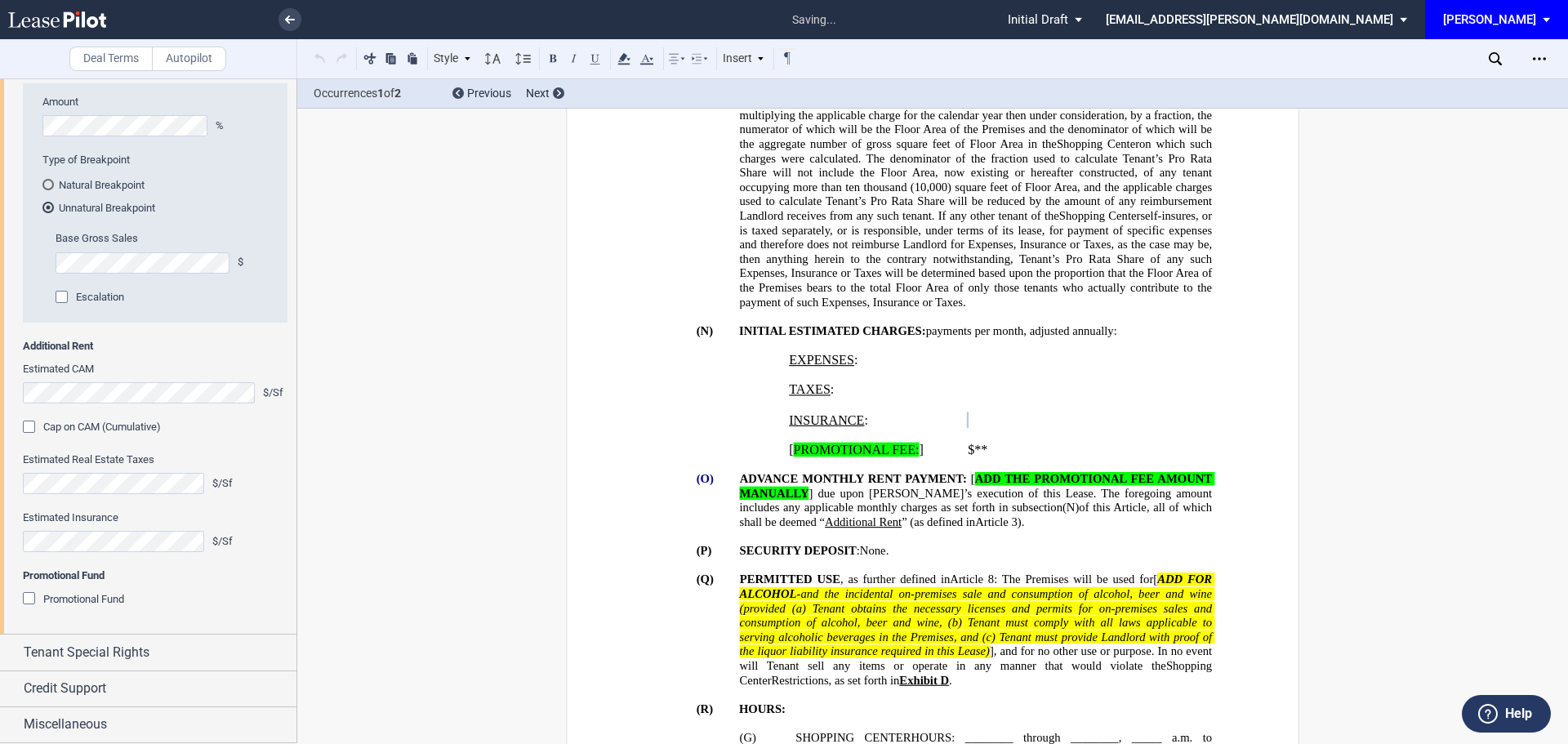
click at [99, 626] on div "Percentage Rent Tenant Pays Percentage Rent Amount % Type of Breakpoint Natural…" at bounding box center [148, 329] width 297 height 607
click at [31, 597] on div "Promotional Fund" at bounding box center [30, 599] width 16 height 16
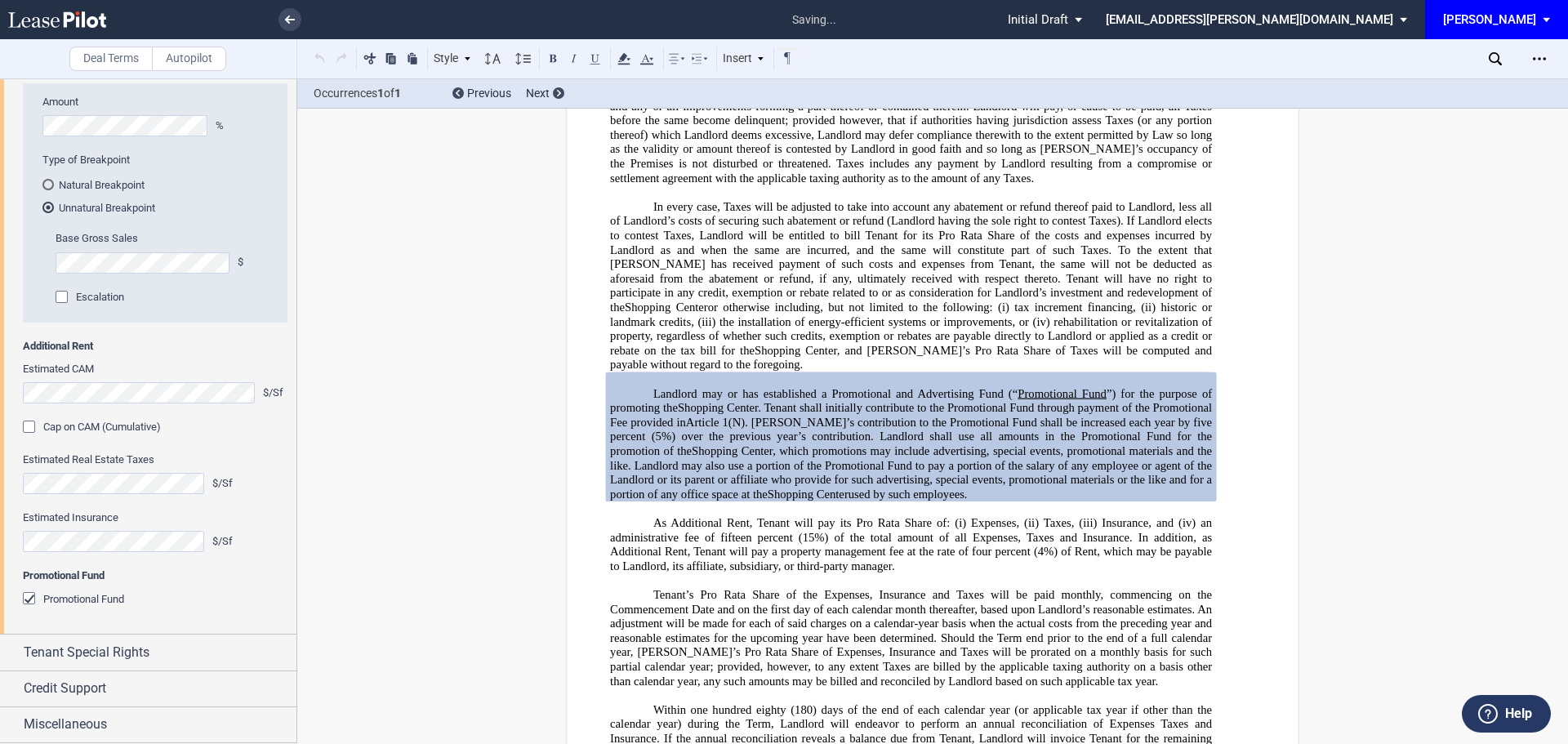
scroll to position [10153, 0]
click at [131, 654] on span "Tenant Special Rights" at bounding box center [86, 651] width 125 height 20
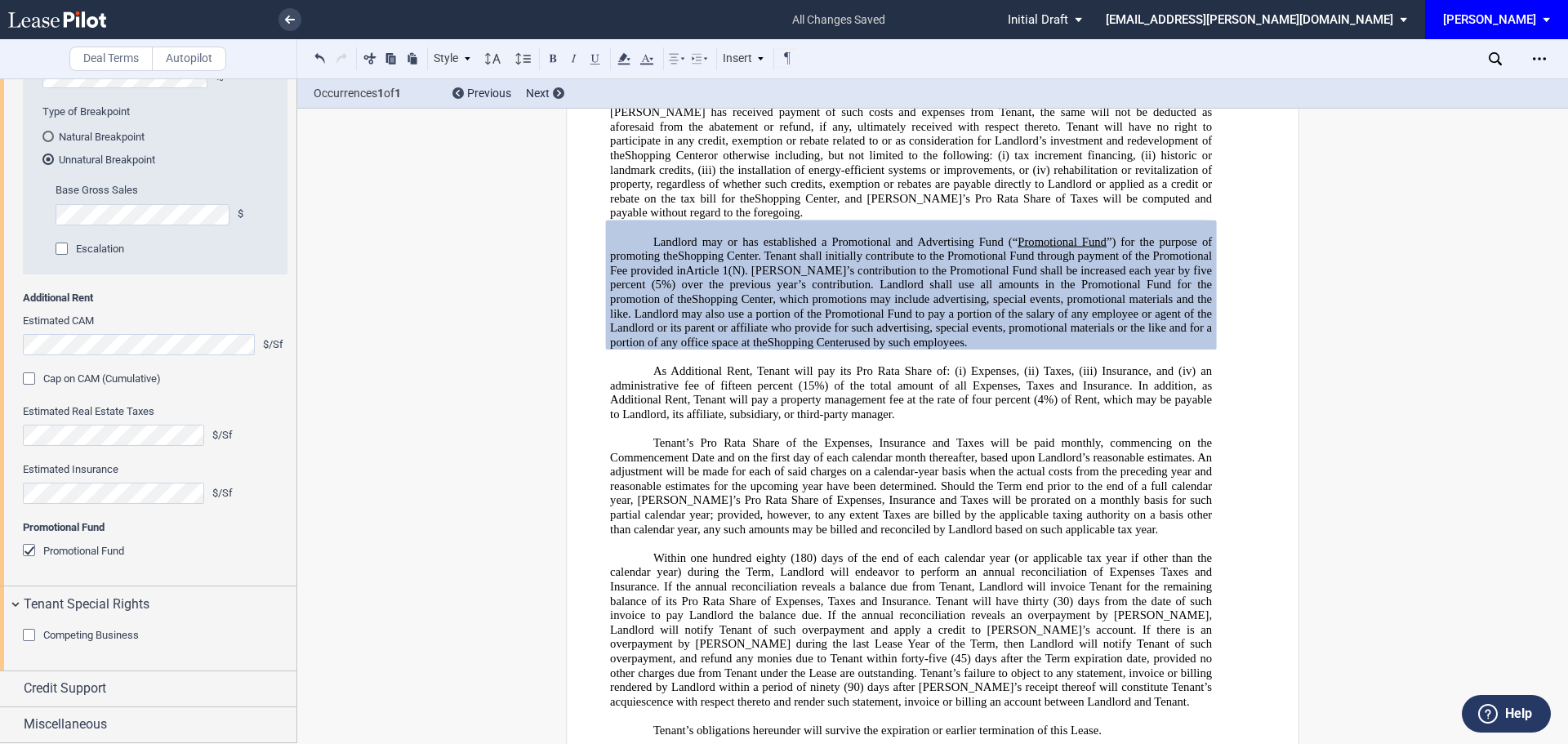
scroll to position [10316, 0]
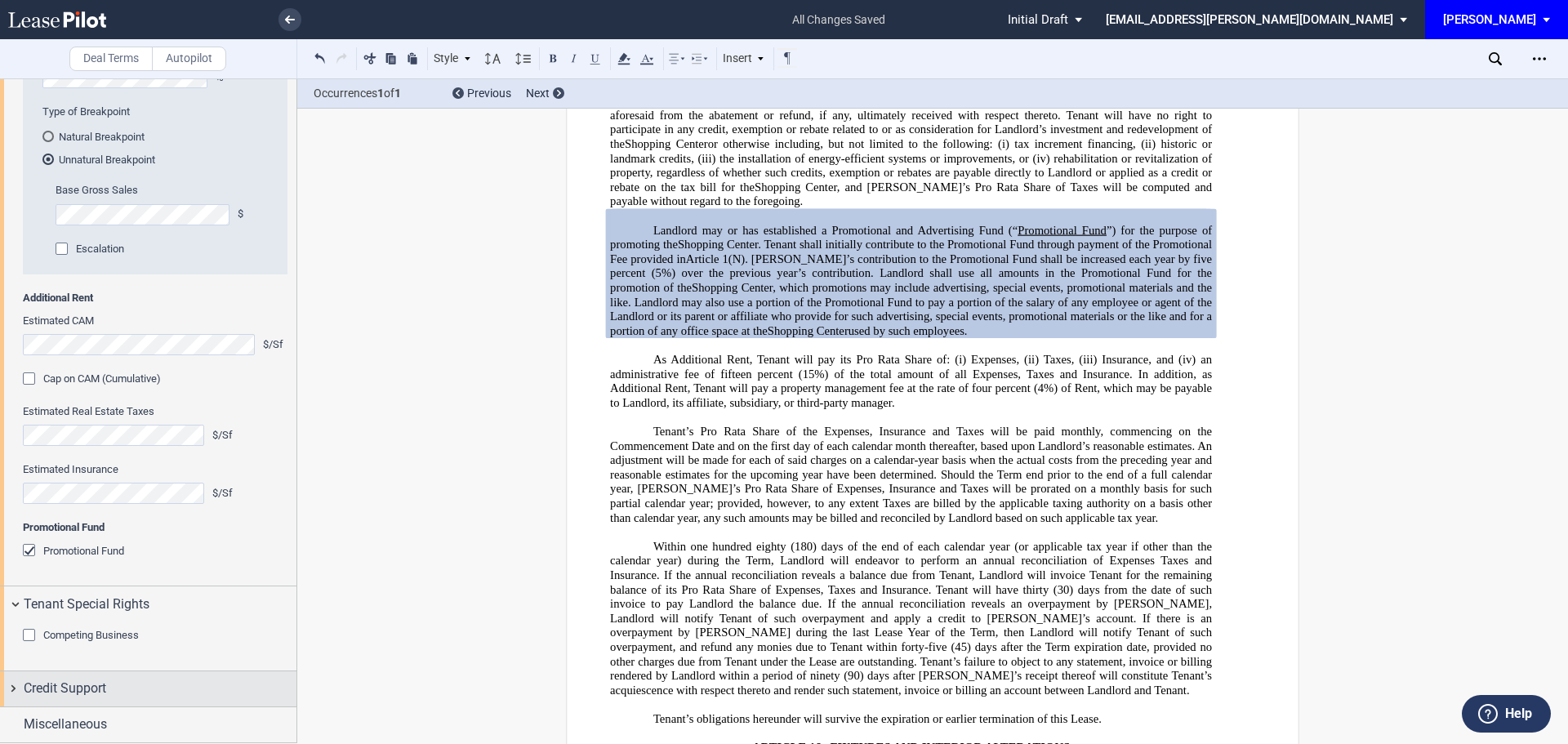
click at [73, 677] on div "Credit Support" at bounding box center [148, 689] width 297 height 36
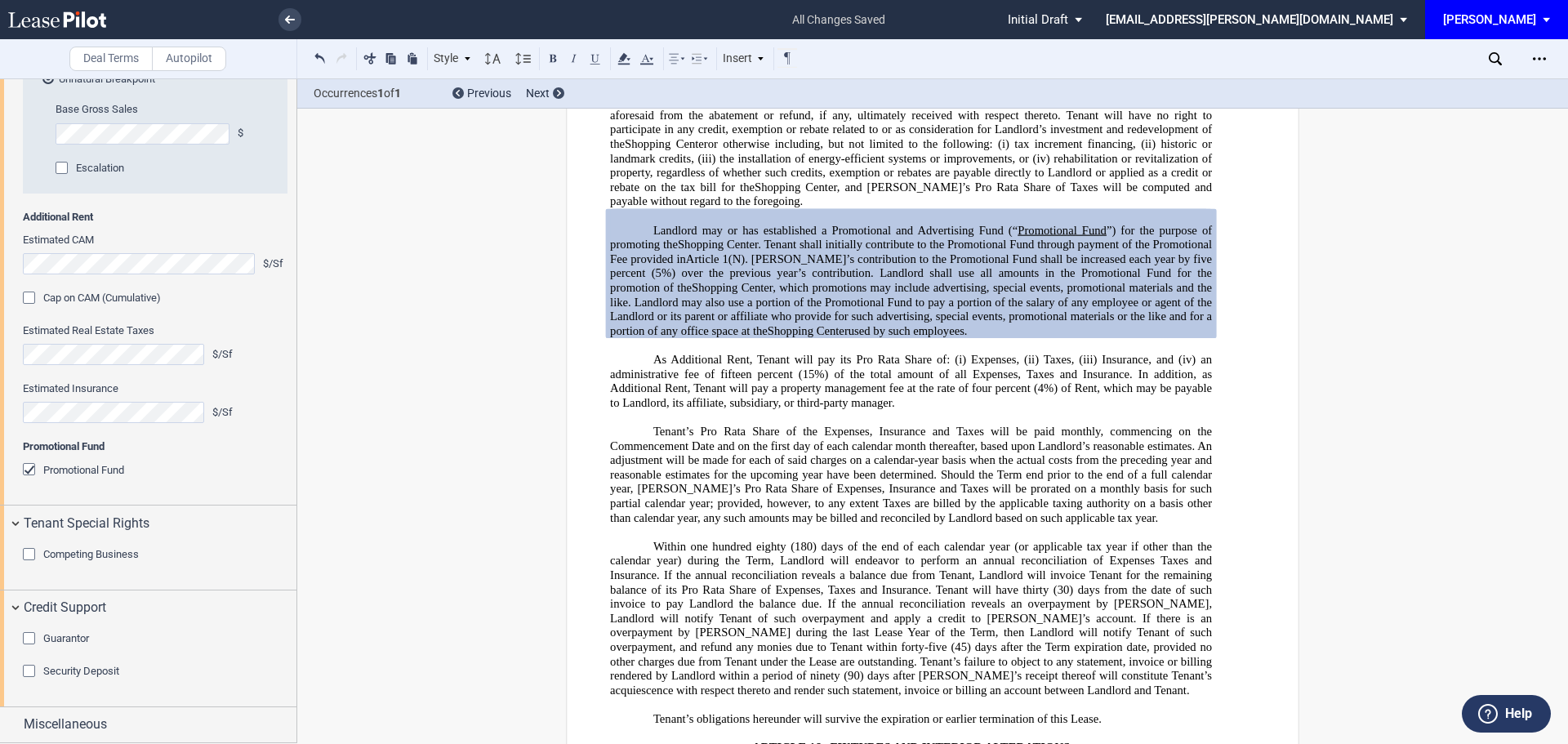
click at [30, 648] on div "Guarantor" at bounding box center [30, 639] width 16 height 16
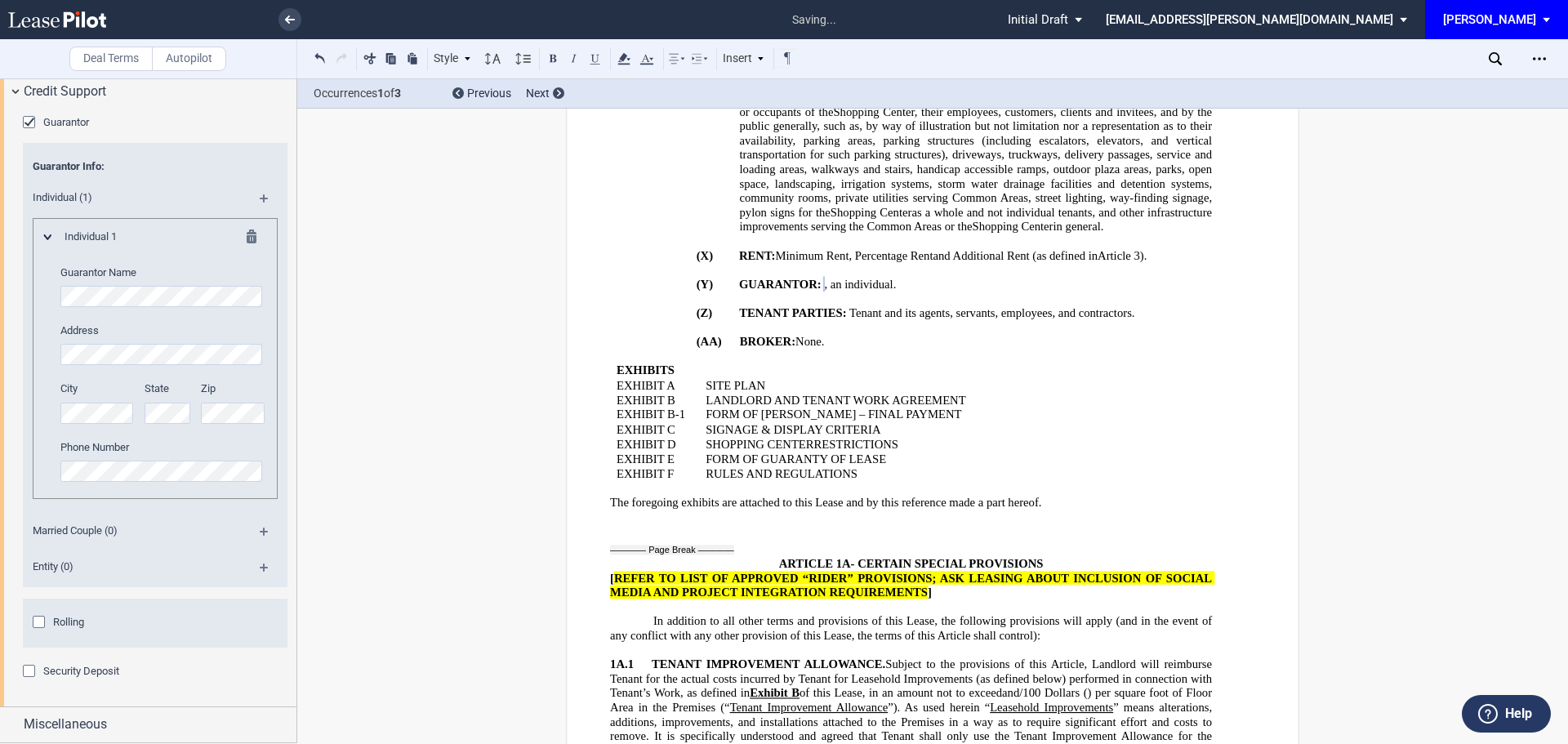
scroll to position [2677, 0]
click at [154, 574] on span "Entity (0)" at bounding box center [132, 566] width 220 height 15
click at [153, 574] on span "Entity (0)" at bounding box center [132, 566] width 220 height 15
click at [259, 583] on md-icon at bounding box center [271, 573] width 22 height 20
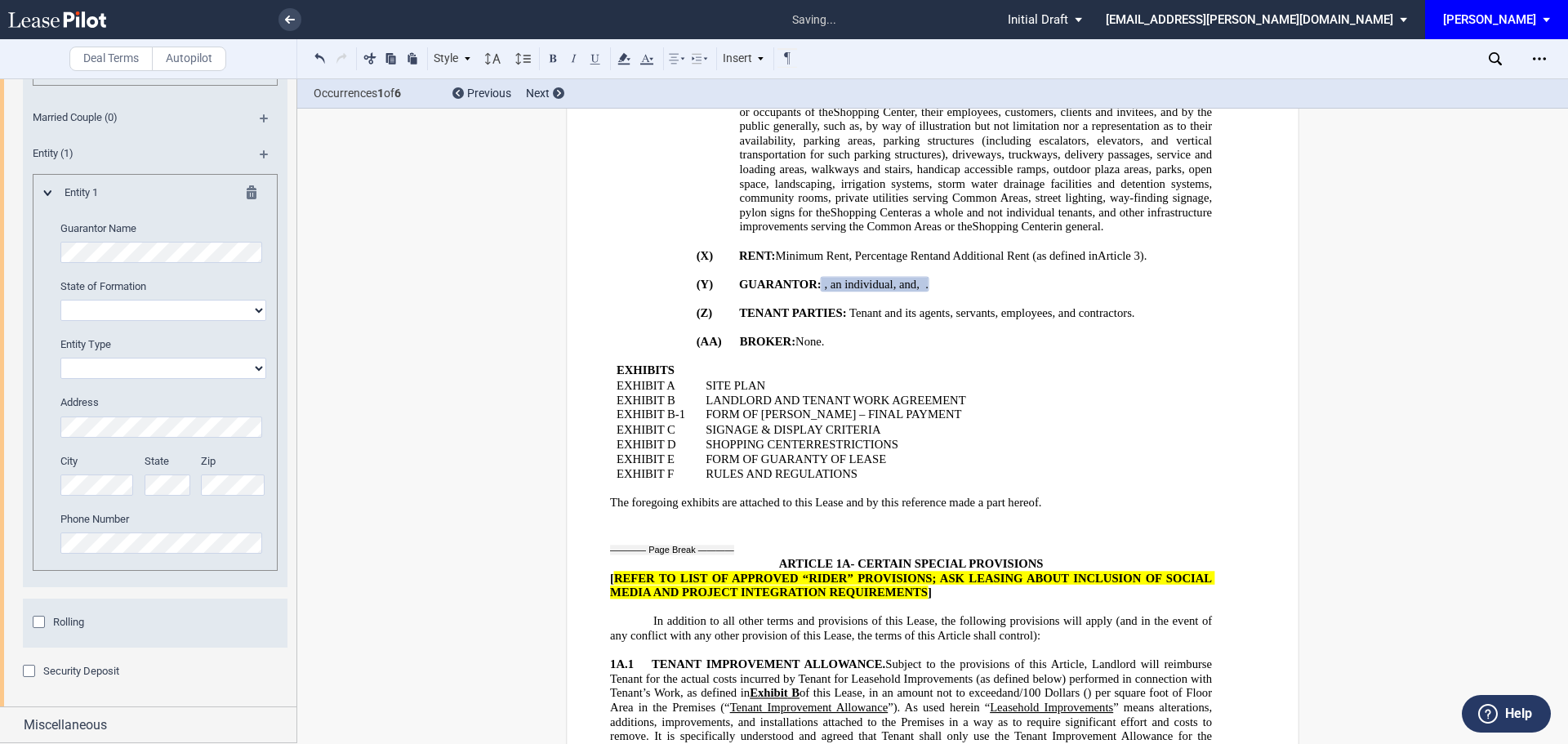
scroll to position [3115, 0]
click at [38, 622] on div "Rolling" at bounding box center [40, 623] width 16 height 16
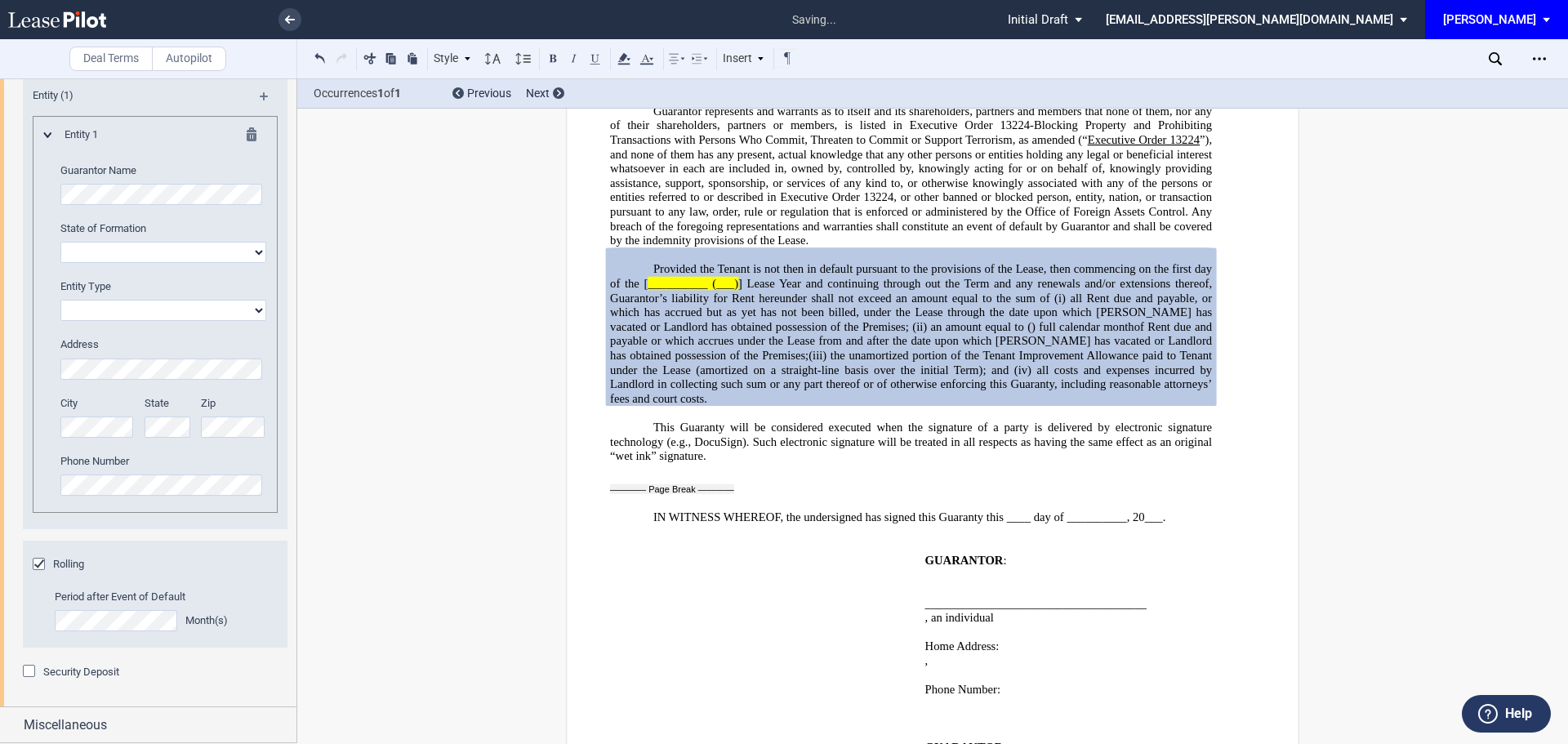
scroll to position [3173, 0]
click at [25, 670] on div "Security Deposit" at bounding box center [30, 672] width 16 height 16
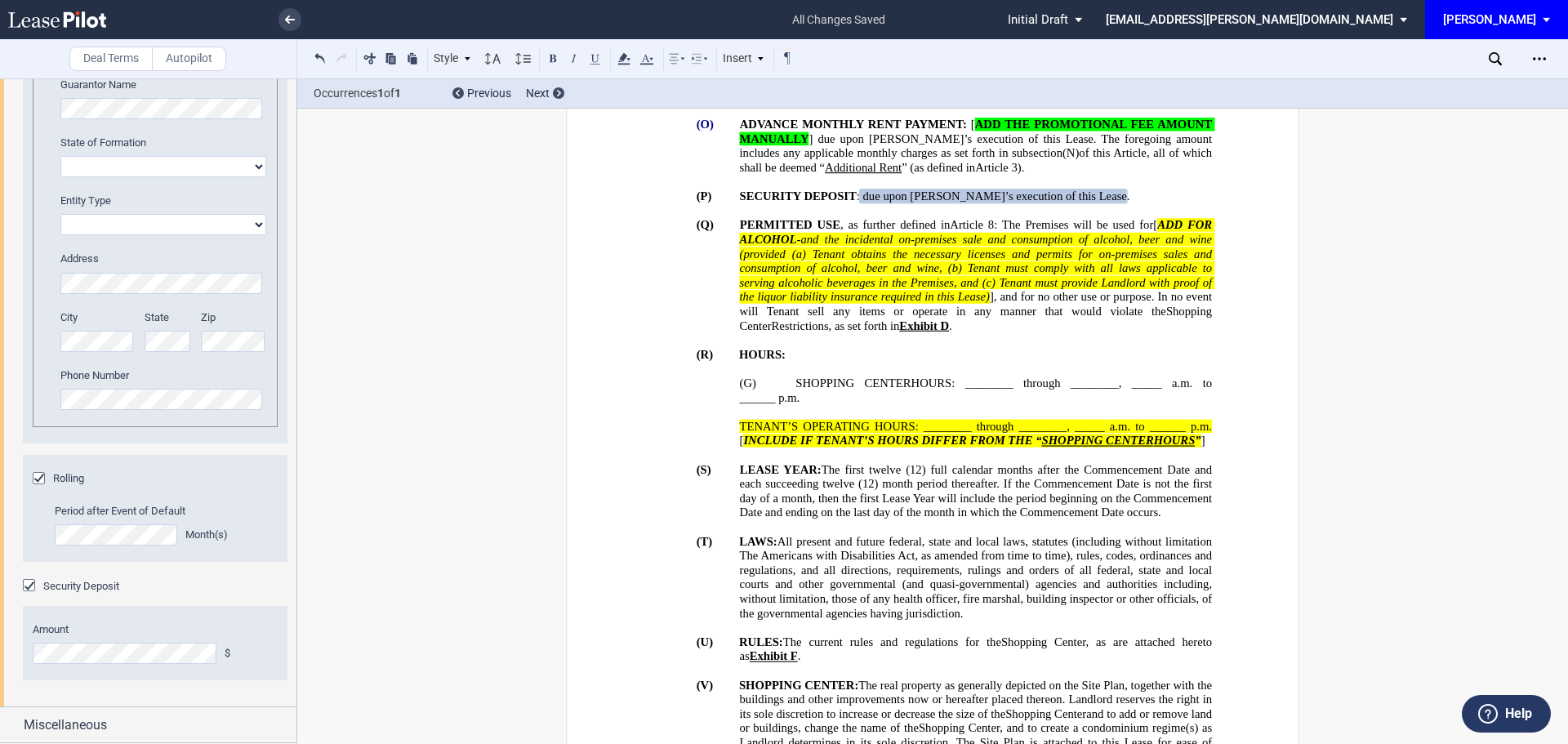
scroll to position [3260, 0]
click at [86, 724] on span "Miscellaneous" at bounding box center [65, 724] width 83 height 20
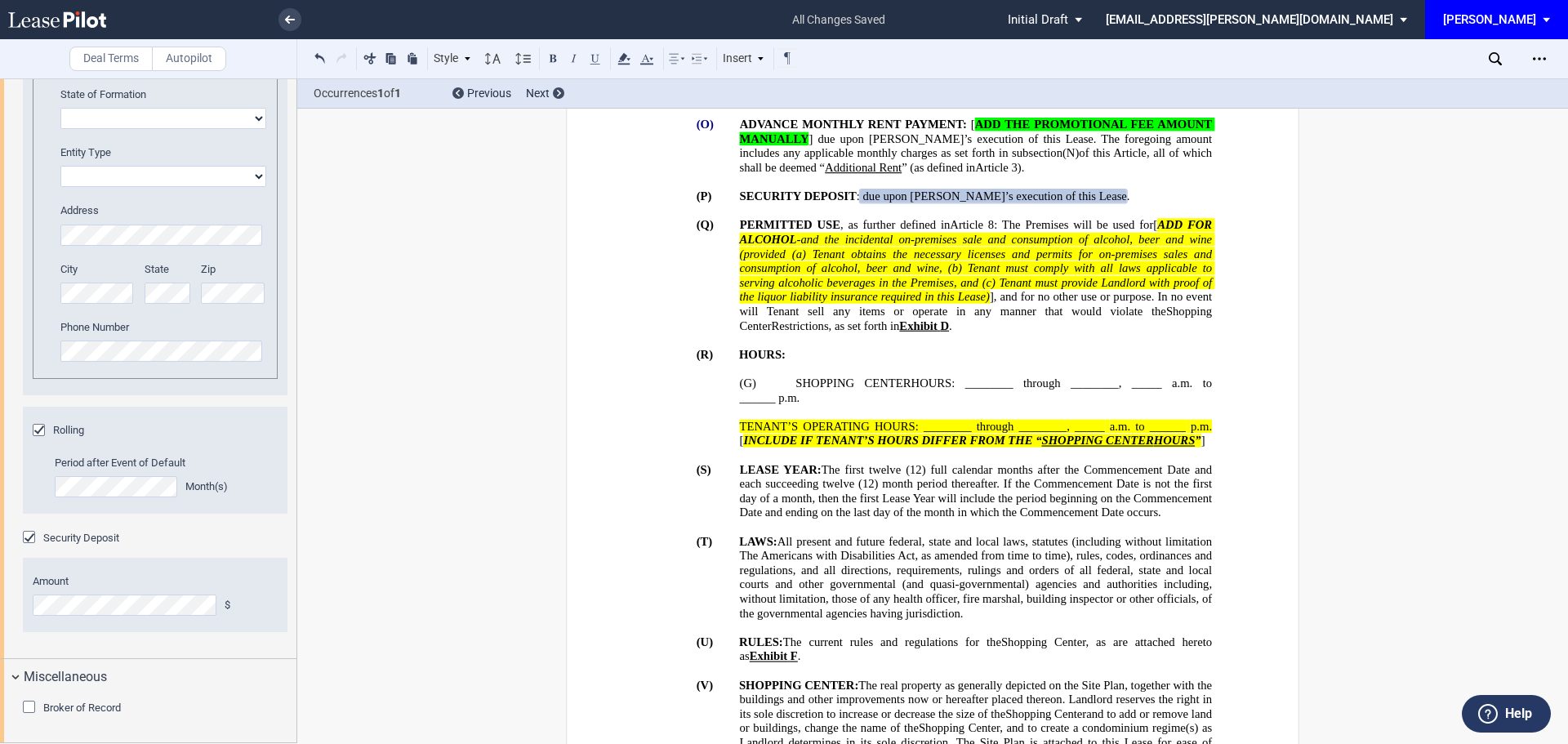
scroll to position [3308, 0]
click at [28, 705] on div "Broker of Record" at bounding box center [30, 708] width 16 height 16
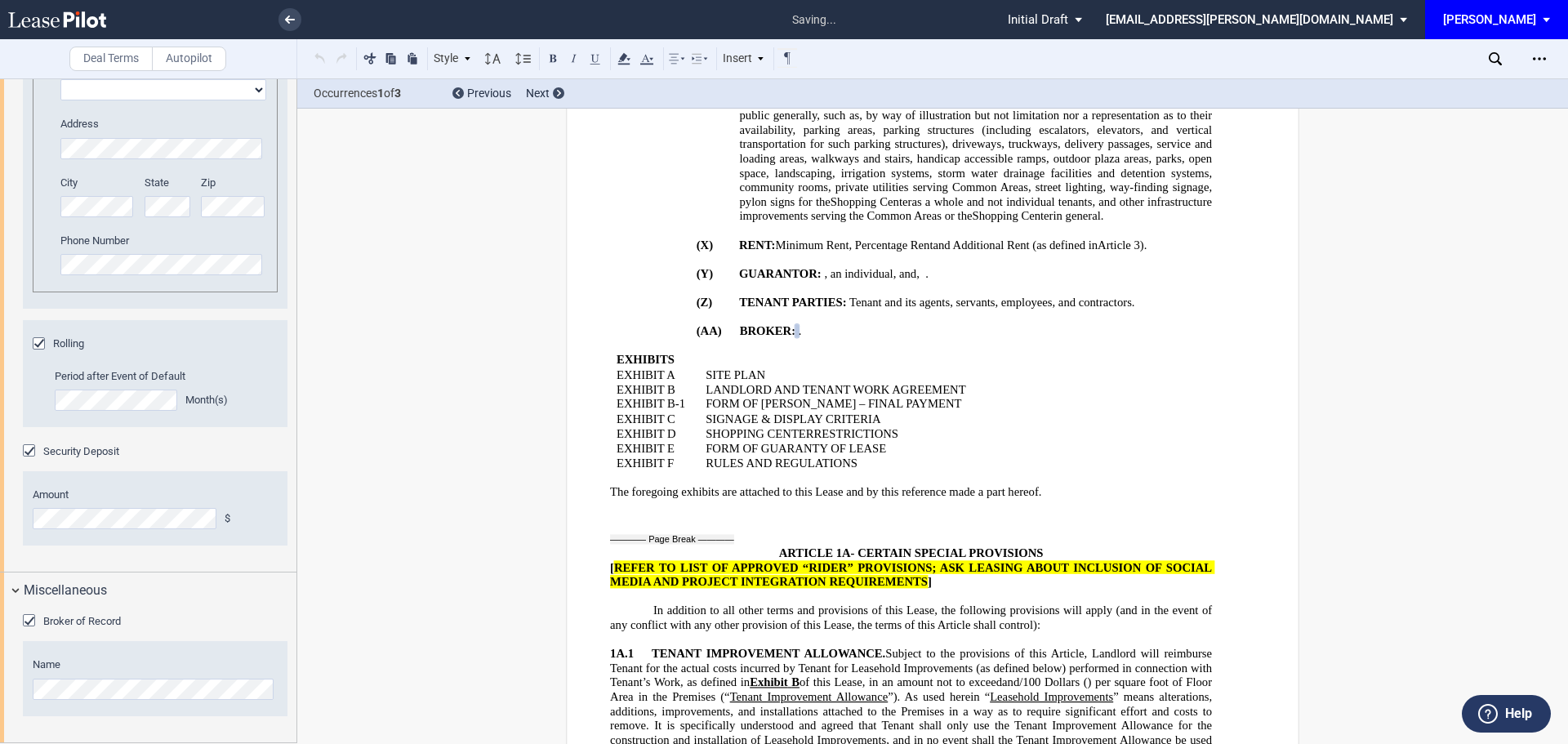
scroll to position [3393, 0]
click at [858, 339] on p "(AA) BROKER: ﻿ ﻿ None ." at bounding box center [975, 331] width 473 height 15
click at [1538, 56] on icon "Open Lease options menu" at bounding box center [1539, 59] width 13 height 13
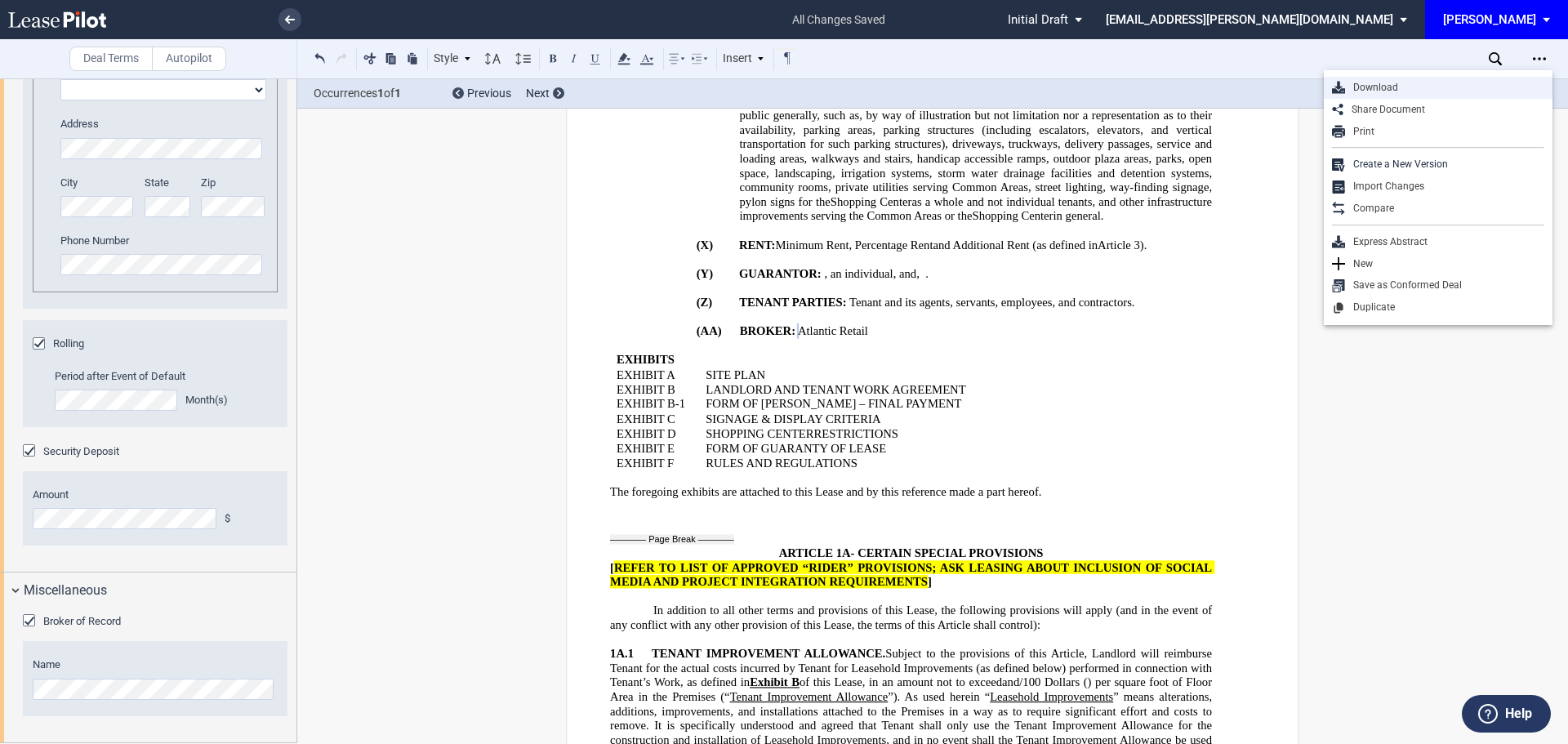
click at [1385, 87] on div "Download" at bounding box center [1443, 87] width 199 height 14
